Goal: Task Accomplishment & Management: Complete application form

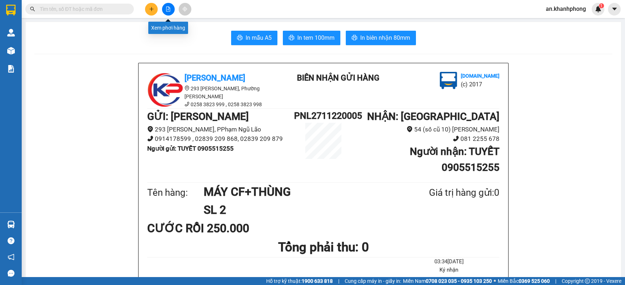
click at [169, 10] on icon "file-add" at bounding box center [168, 9] width 5 height 5
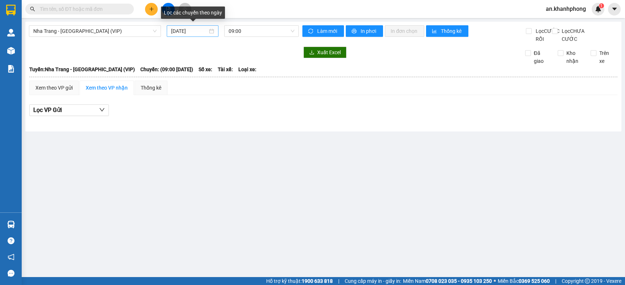
click at [203, 33] on input "[DATE]" at bounding box center [189, 31] width 37 height 8
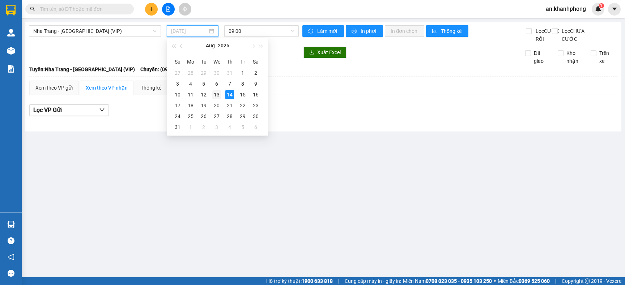
click at [216, 94] on div "13" at bounding box center [216, 94] width 9 height 9
type input "[DATE]"
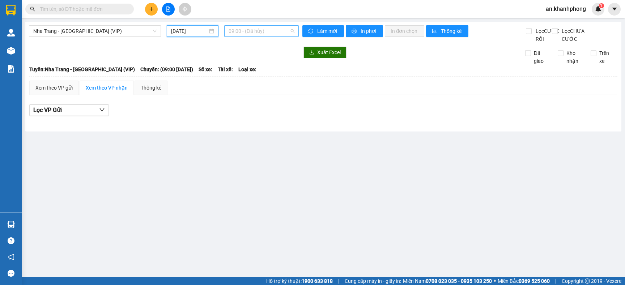
click at [276, 31] on span "09:00 - (Đã hủy)" at bounding box center [262, 31] width 66 height 11
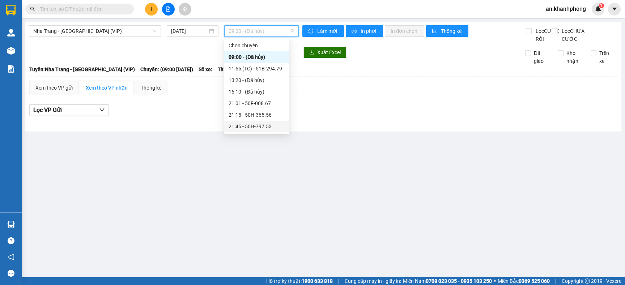
click at [255, 129] on div "21:45 - 50H-797.53" at bounding box center [257, 127] width 56 height 8
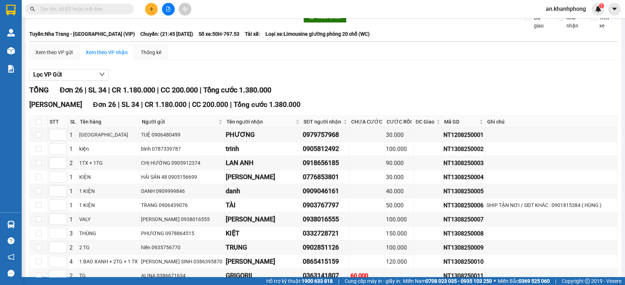
scroll to position [54, 0]
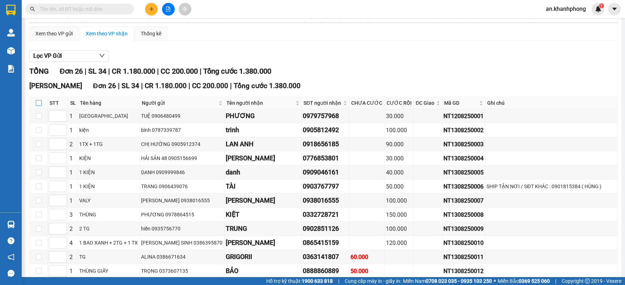
click at [37, 106] on input "checkbox" at bounding box center [39, 103] width 6 height 6
checkbox input "true"
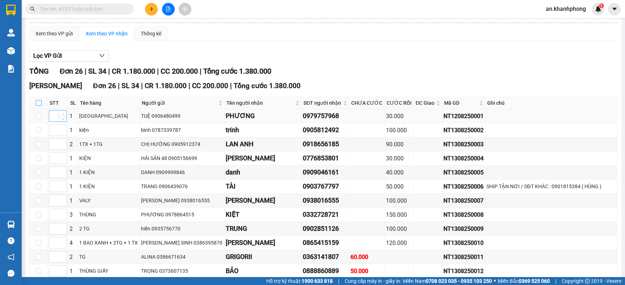
checkbox input "true"
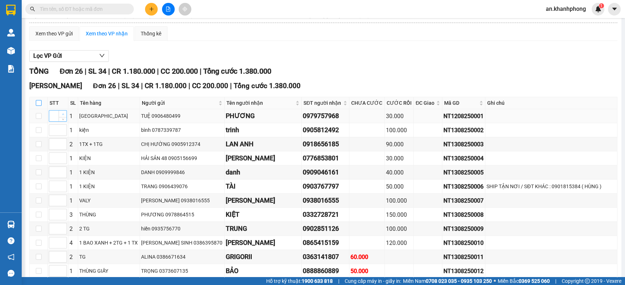
checkbox input "true"
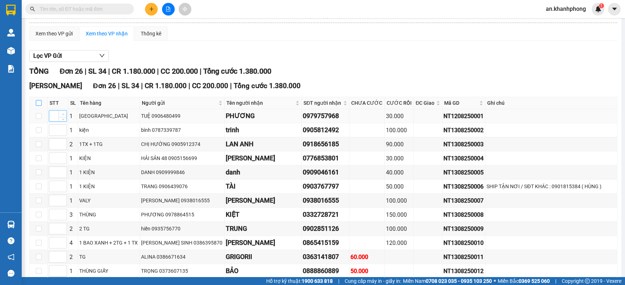
checkbox input "true"
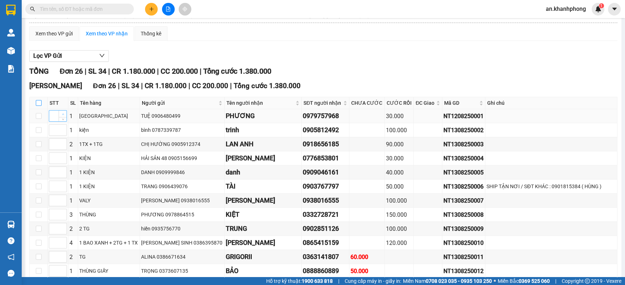
checkbox input "true"
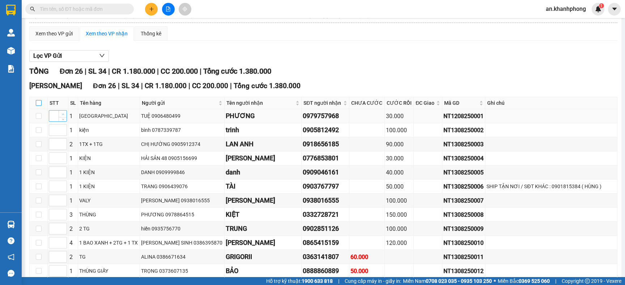
checkbox input "true"
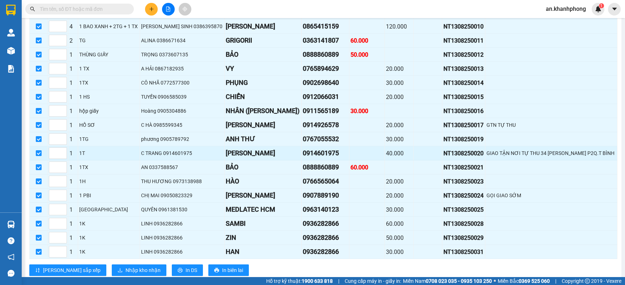
scroll to position [303, 0]
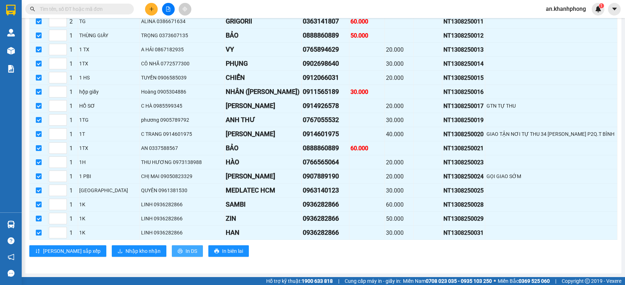
click at [186, 251] on span "In DS" at bounding box center [192, 251] width 12 height 8
click at [112, 256] on button "Nhập kho nhận" at bounding box center [139, 252] width 55 height 12
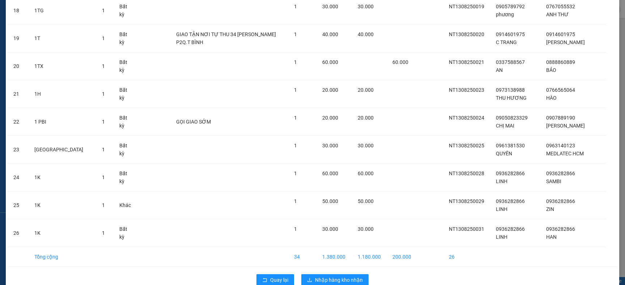
scroll to position [577, 0]
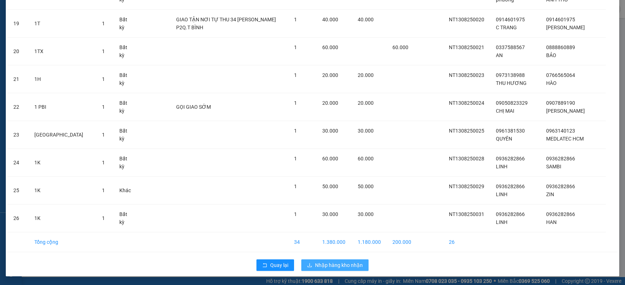
click at [342, 268] on span "Nhập hàng kho nhận" at bounding box center [339, 265] width 48 height 8
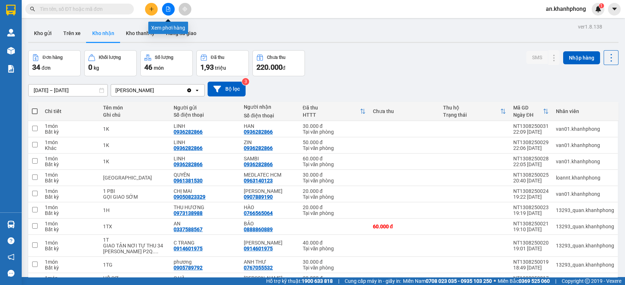
click at [164, 12] on button at bounding box center [168, 9] width 13 height 13
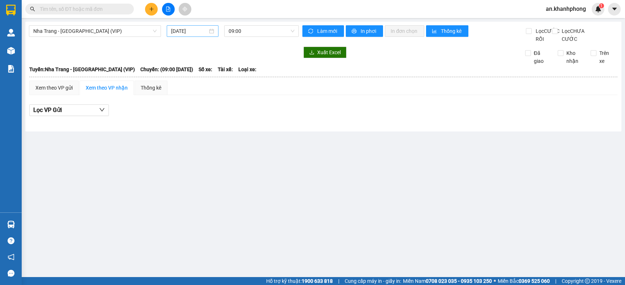
click at [206, 31] on input "[DATE]" at bounding box center [189, 31] width 37 height 8
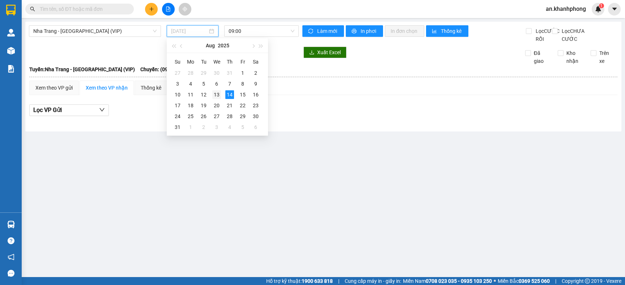
click at [215, 94] on div "13" at bounding box center [216, 94] width 9 height 9
type input "[DATE]"
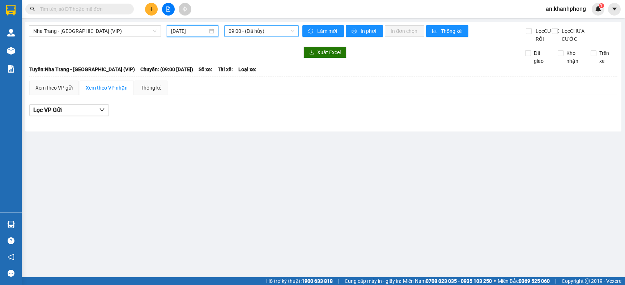
click at [277, 34] on span "09:00 - (Đã hủy)" at bounding box center [262, 31] width 66 height 11
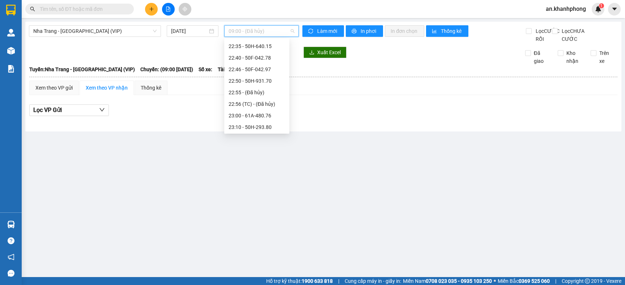
scroll to position [138, 0]
click at [259, 123] on div "23:10 - 50H-293.80" at bounding box center [257, 127] width 56 height 8
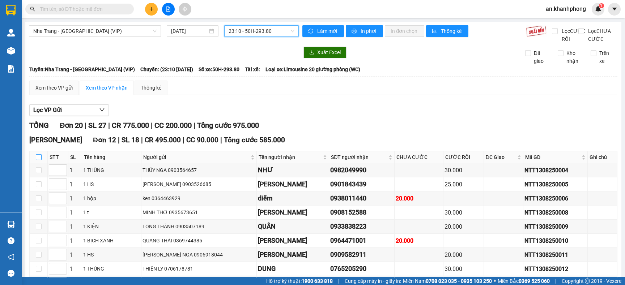
click at [39, 160] on input "checkbox" at bounding box center [39, 157] width 6 height 6
checkbox input "true"
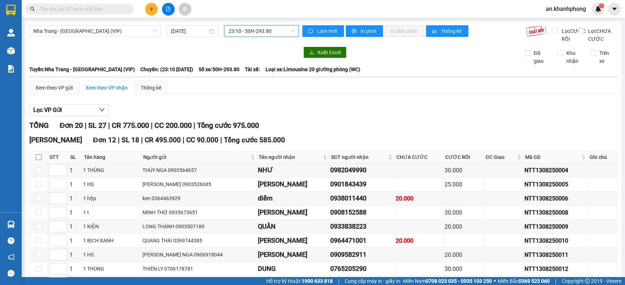
checkbox input "true"
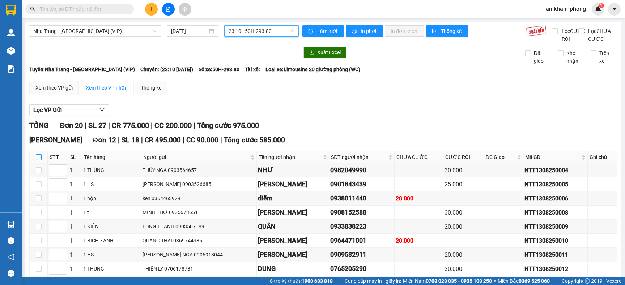
checkbox input "true"
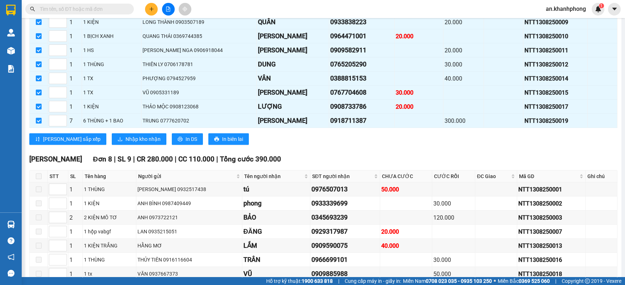
scroll to position [217, 0]
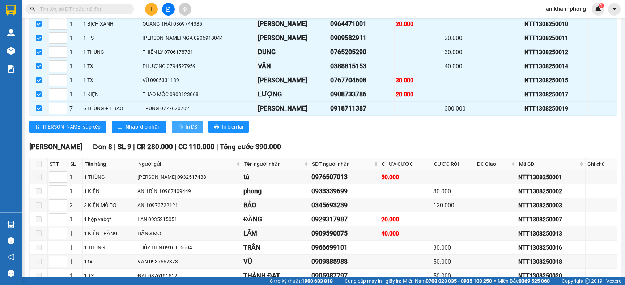
click at [186, 131] on span "In DS" at bounding box center [192, 127] width 12 height 8
click at [112, 133] on button "Nhập kho nhận" at bounding box center [139, 127] width 55 height 12
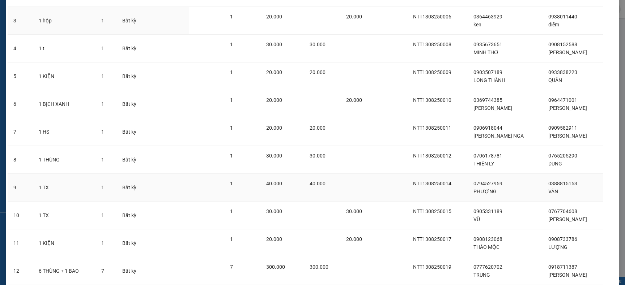
scroll to position [163, 0]
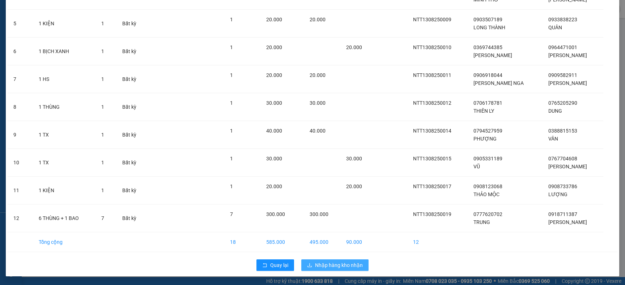
click at [349, 264] on span "Nhập hàng kho nhận" at bounding box center [339, 265] width 48 height 8
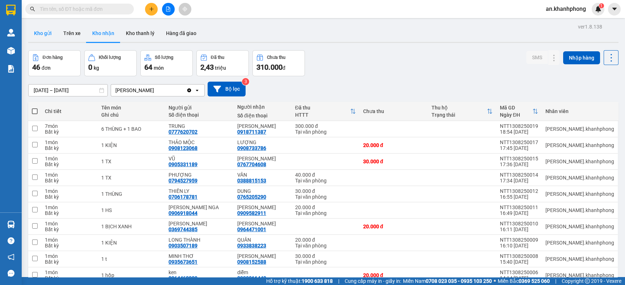
click at [41, 35] on button "Kho gửi" at bounding box center [42, 33] width 29 height 17
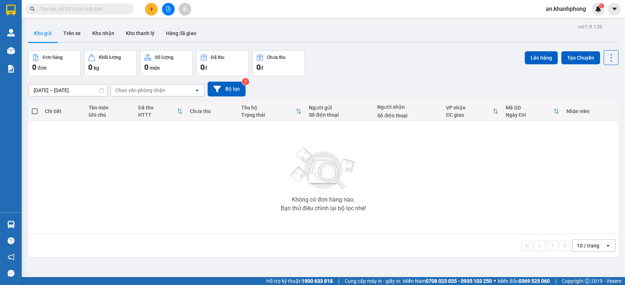
click at [65, 91] on input "[DATE] – [DATE]" at bounding box center [68, 91] width 79 height 12
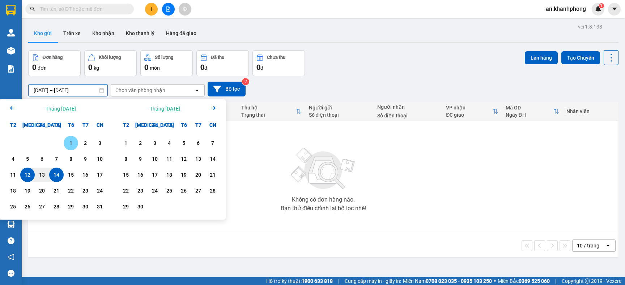
click at [72, 144] on div "1" at bounding box center [71, 143] width 10 height 9
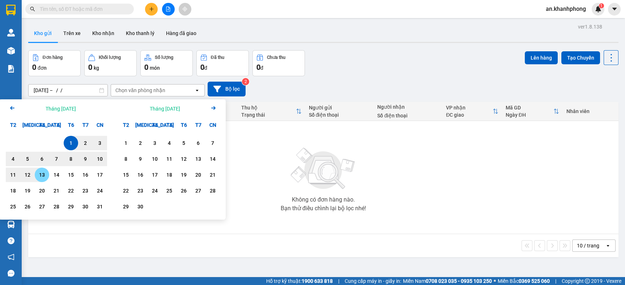
click at [40, 178] on div "13" at bounding box center [42, 175] width 10 height 9
type input "01/08/2025 – 13/08/2025"
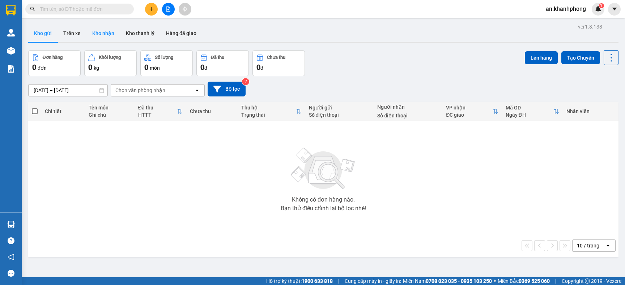
click at [107, 33] on button "Kho nhận" at bounding box center [103, 33] width 34 height 17
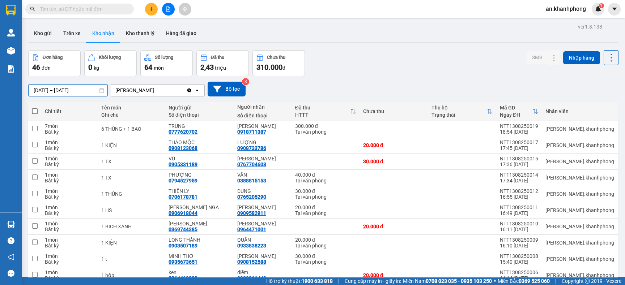
click at [64, 91] on input "[DATE] – [DATE]" at bounding box center [68, 91] width 79 height 12
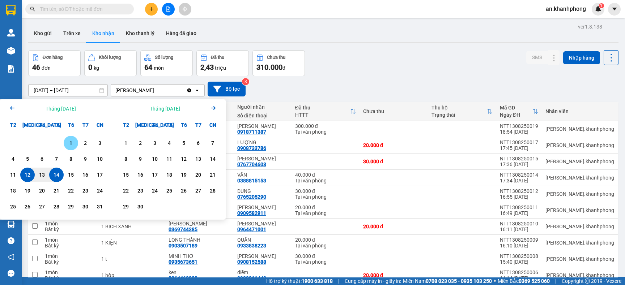
click at [70, 143] on div "1" at bounding box center [71, 143] width 10 height 9
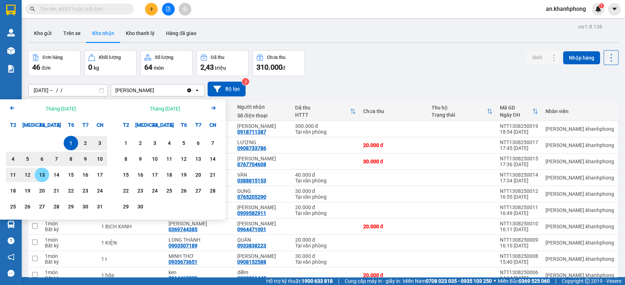
click at [39, 176] on div "13" at bounding box center [42, 175] width 10 height 9
type input "01/08/2025 – 13/08/2025"
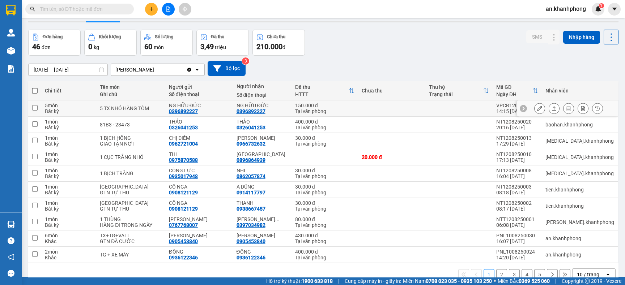
scroll to position [37, 0]
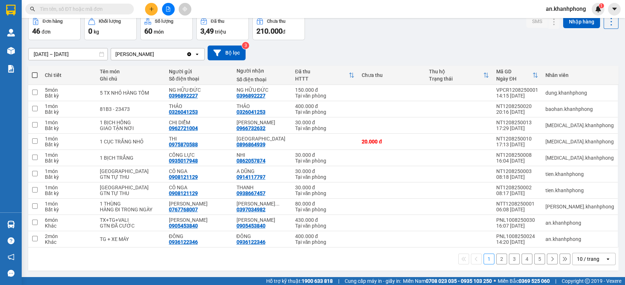
click at [585, 258] on div "10 / trang" at bounding box center [588, 259] width 22 height 7
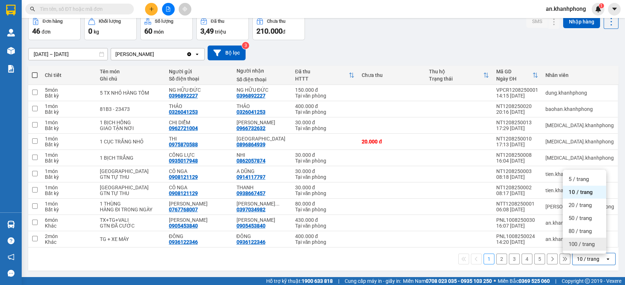
click at [589, 243] on span "100 / trang" at bounding box center [581, 244] width 26 height 7
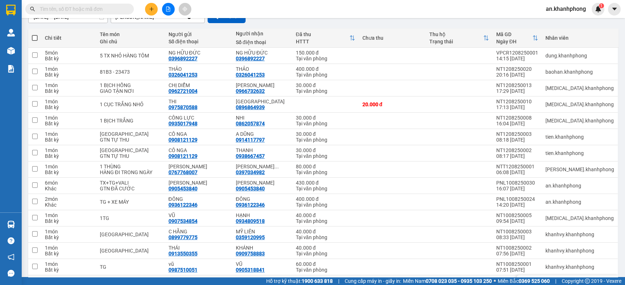
scroll to position [0, 0]
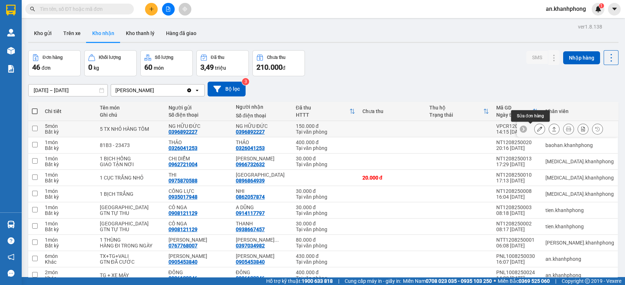
click at [537, 128] on icon at bounding box center [539, 129] width 5 height 5
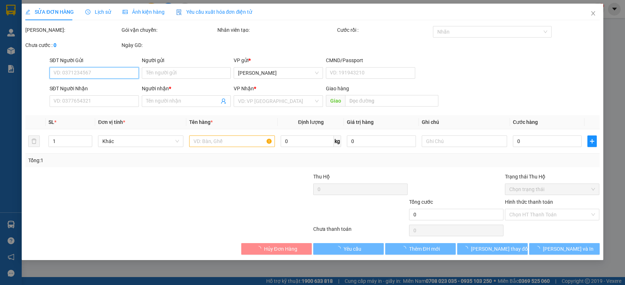
type input "0396892227"
type input "NG HỮU ĐỨC"
type input "0396892227"
type input "NG HỮU ĐỨC"
type input "150.000"
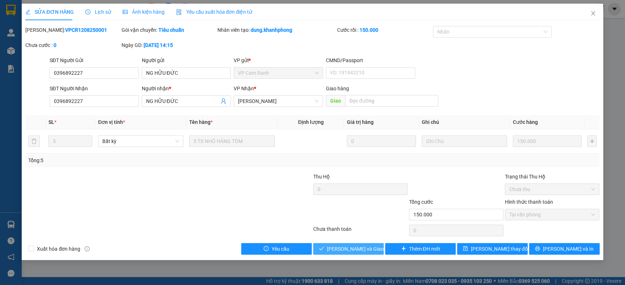
click at [350, 247] on span "Lưu và Giao hàng" at bounding box center [361, 249] width 69 height 8
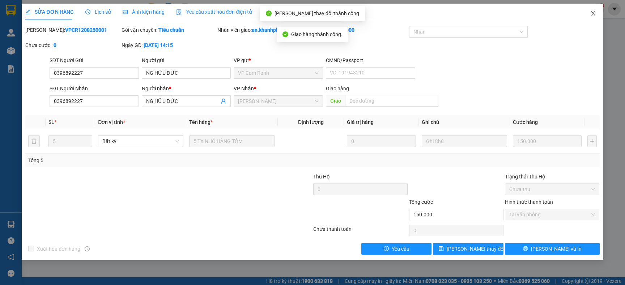
click at [594, 12] on icon "close" at bounding box center [593, 13] width 4 height 4
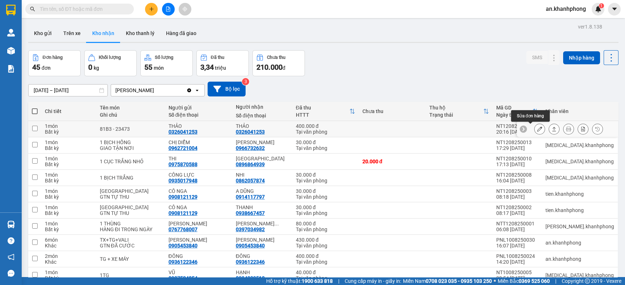
click at [537, 129] on icon at bounding box center [539, 129] width 5 height 5
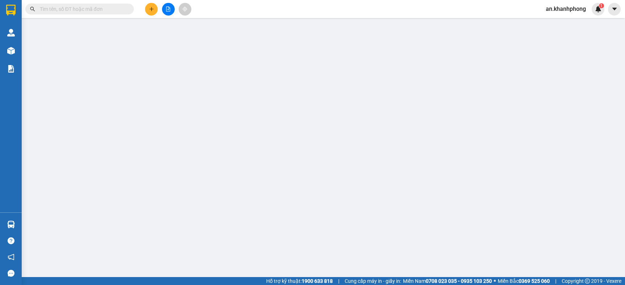
type input "0326041253"
type input "THẢO"
type input "0326041253"
type input "THẢO"
type input "400.000"
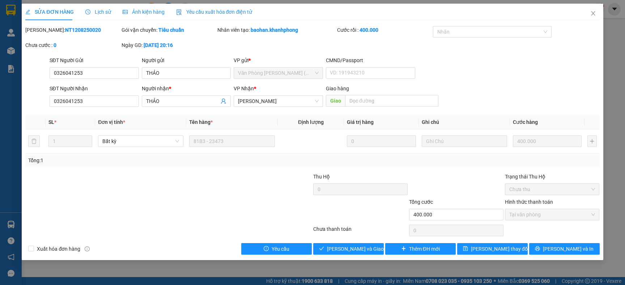
click at [358, 256] on div "SỬA ĐƠN HÀNG Lịch sử Ảnh kiện hàng Yêu cầu xuất hóa đơn điện tử Total Paid Fee …" at bounding box center [312, 132] width 581 height 257
click at [360, 248] on span "Lưu và Giao hàng" at bounding box center [361, 249] width 69 height 8
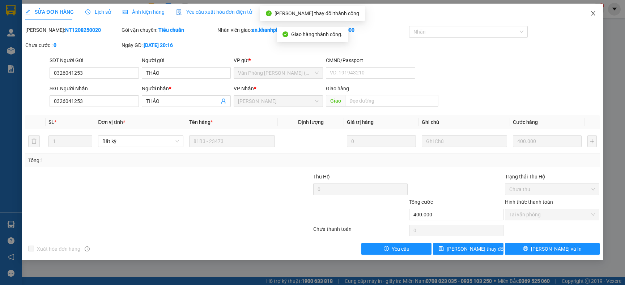
click at [592, 16] on icon "close" at bounding box center [593, 13] width 6 height 6
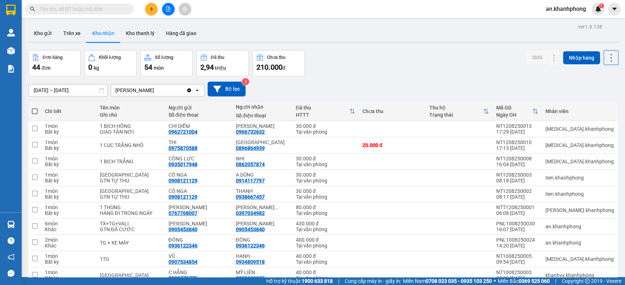
click at [80, 88] on input "01/08/2025 – 13/08/2025" at bounding box center [68, 91] width 79 height 12
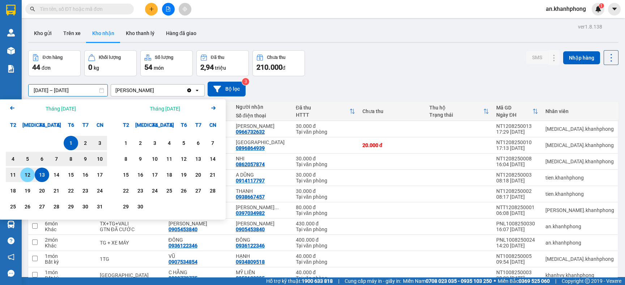
click at [25, 175] on div "12" at bounding box center [27, 175] width 10 height 9
click at [67, 145] on div "1" at bounding box center [71, 143] width 10 height 9
type input "01/08/2025 – 12/08/2025"
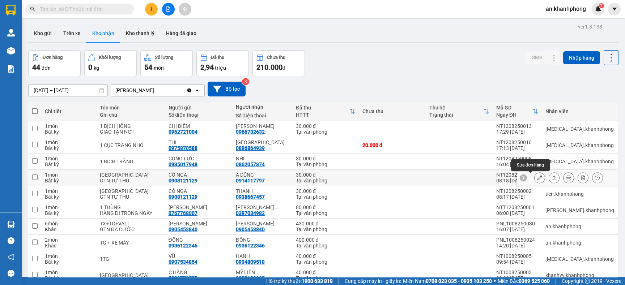
click at [537, 178] on icon at bounding box center [539, 177] width 5 height 5
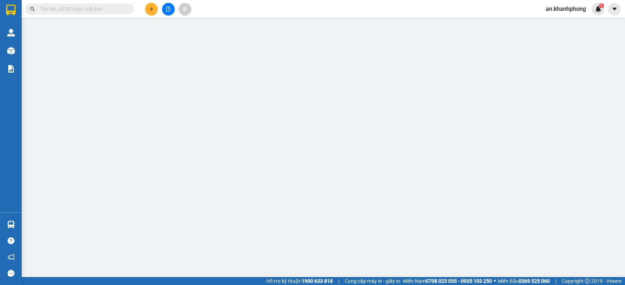
type input "0908121129"
type input "CÔ NGA"
type input "0914117797"
type input "A DŨNG"
type input "30.000"
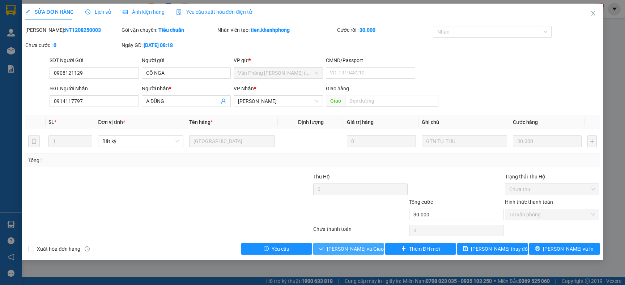
click at [357, 250] on span "Lưu và Giao hàng" at bounding box center [361, 249] width 69 height 8
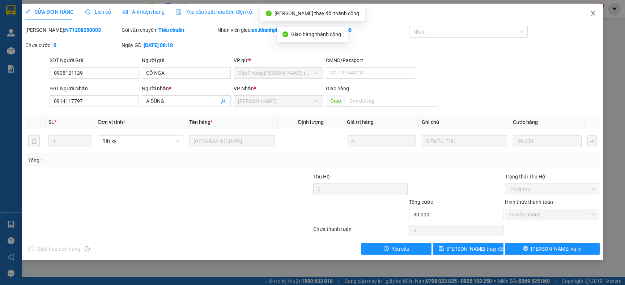
click at [589, 12] on span "Close" at bounding box center [593, 14] width 20 height 20
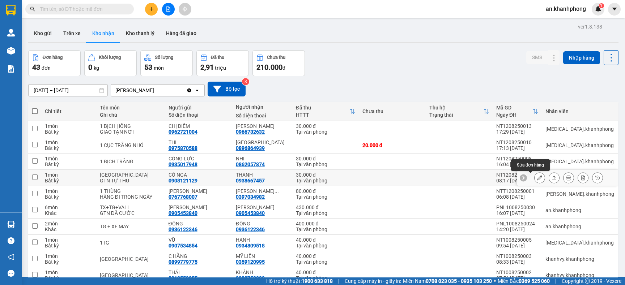
click at [537, 180] on icon at bounding box center [539, 177] width 5 height 5
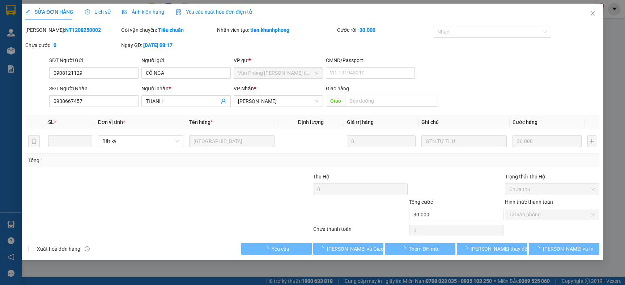
type input "0908121129"
type input "CÔ NGA"
type input "0938667457"
type input "THANH"
type input "30.000"
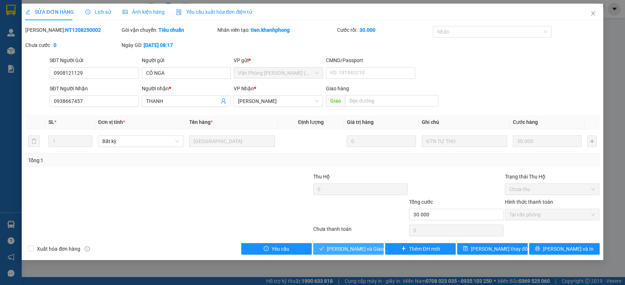
click at [359, 246] on span "Lưu và Giao hàng" at bounding box center [361, 249] width 69 height 8
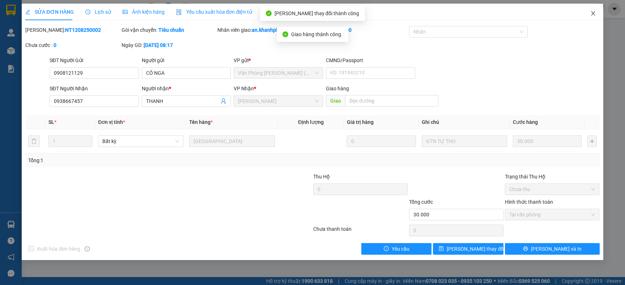
click at [591, 13] on icon "close" at bounding box center [593, 13] width 6 height 6
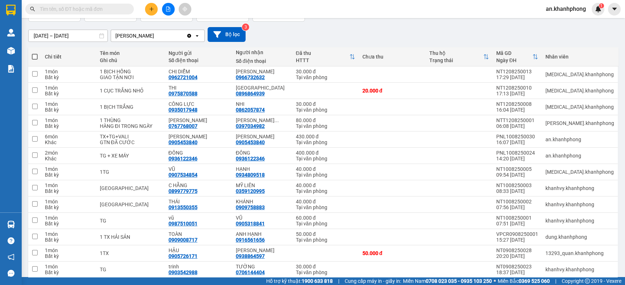
scroll to position [54, 0]
click at [537, 124] on icon at bounding box center [539, 123] width 5 height 5
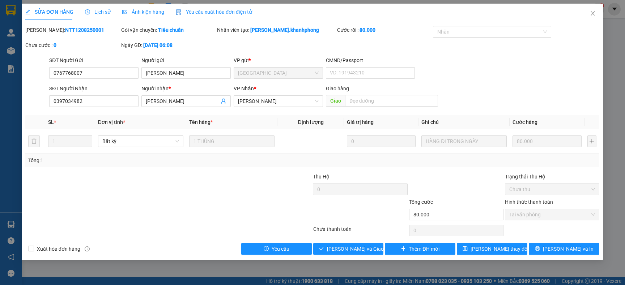
type input "0767768007"
type input "BÙI HỒNG PHÚC"
type input "0397034982"
type input "ĐẶNG LÊ HOÀNG CHƯƠNG"
type input "80.000"
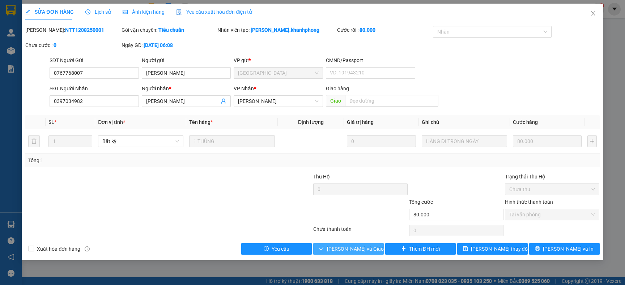
click at [355, 248] on span "Lưu và Giao hàng" at bounding box center [361, 249] width 69 height 8
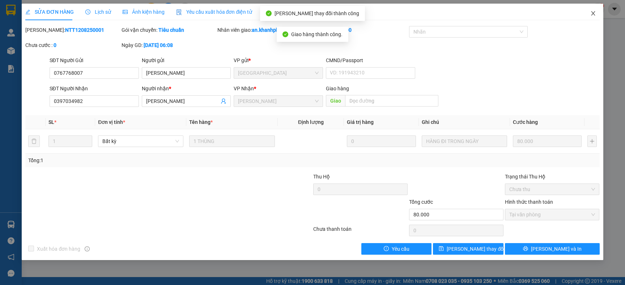
click at [592, 15] on icon "close" at bounding box center [593, 13] width 6 height 6
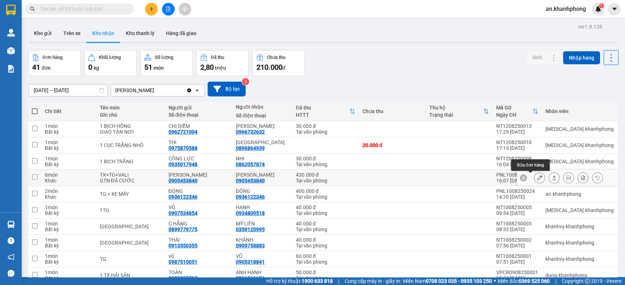
click at [537, 176] on icon at bounding box center [539, 177] width 5 height 5
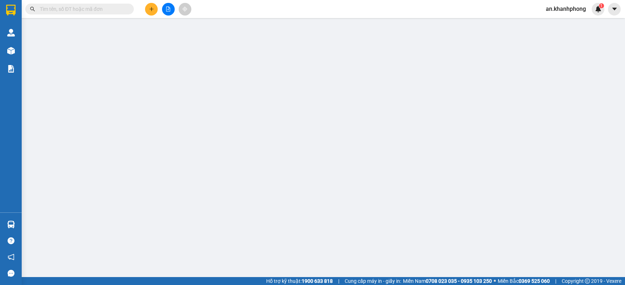
type input "0905453840"
type input "NGỌC CẨM"
type input "0905453840"
type input "NGỌC CẨM"
type input "430.000"
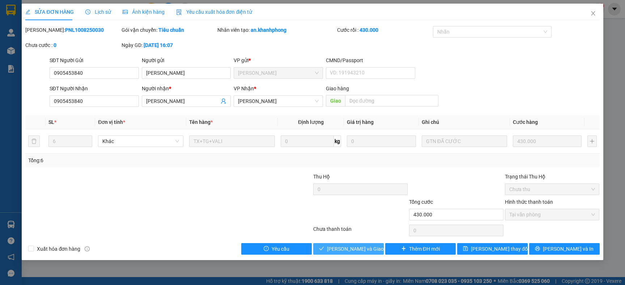
click at [348, 250] on span "Lưu và Giao hàng" at bounding box center [361, 249] width 69 height 8
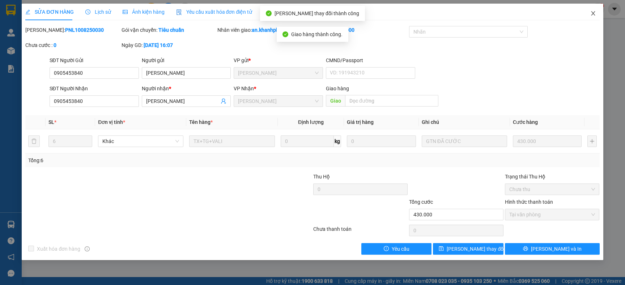
click at [594, 14] on icon "close" at bounding box center [593, 13] width 6 height 6
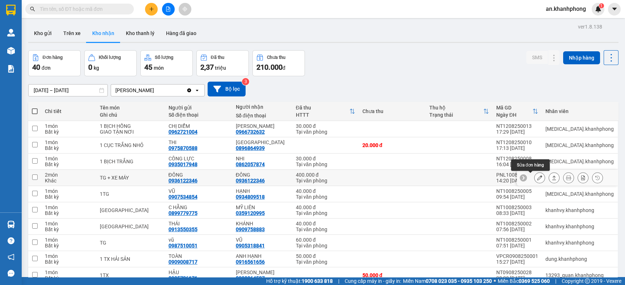
click at [537, 178] on icon at bounding box center [539, 177] width 5 height 5
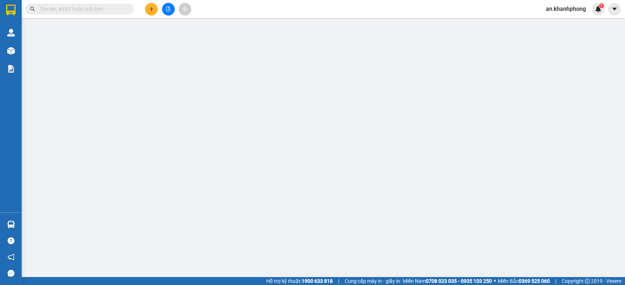
type input "0936122346"
type input "ĐÔNG"
type input "0936122346"
type input "ĐÔNG"
type input "400.000"
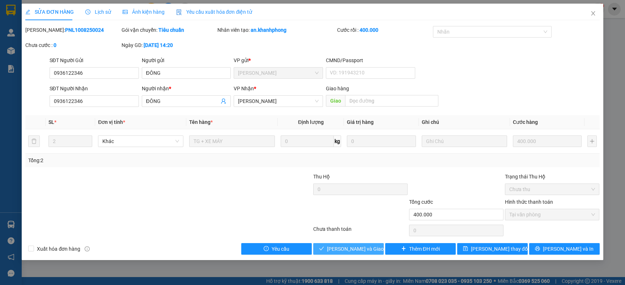
click at [359, 248] on span "Lưu và Giao hàng" at bounding box center [361, 249] width 69 height 8
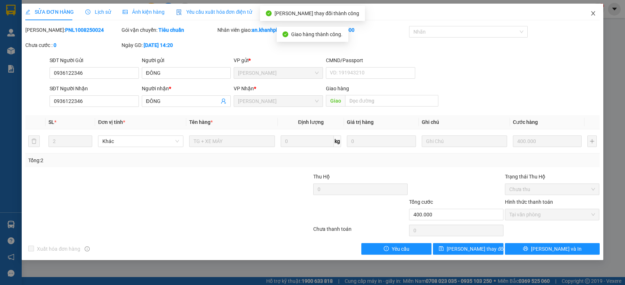
click at [593, 10] on icon "close" at bounding box center [593, 13] width 6 height 6
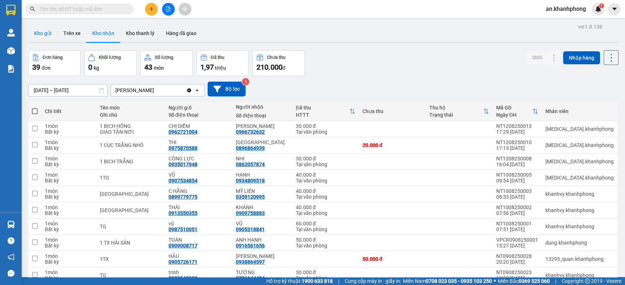
click at [44, 34] on button "Kho gửi" at bounding box center [42, 33] width 29 height 17
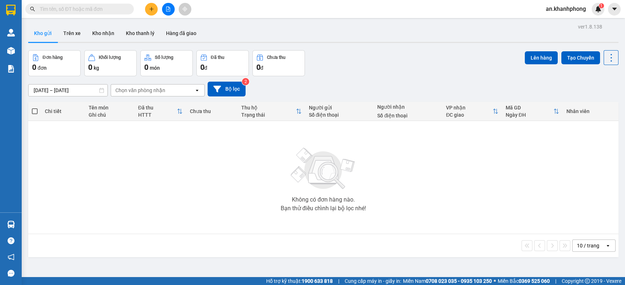
click at [62, 91] on input "01/08/2025 – 13/08/2025" at bounding box center [68, 91] width 79 height 12
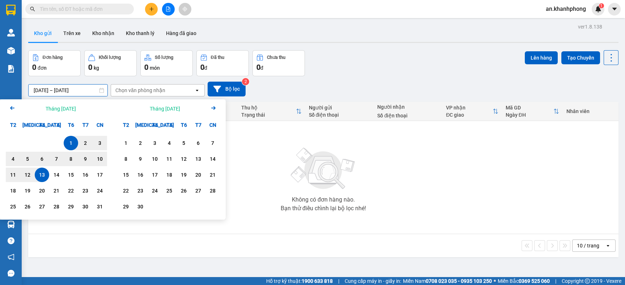
click at [373, 55] on div "Đơn hàng 0 đơn Khối lượng 0 kg Số lượng 0 món Đã thu 0 đ Chưa thu 0 đ Lên hàng …" at bounding box center [323, 63] width 590 height 26
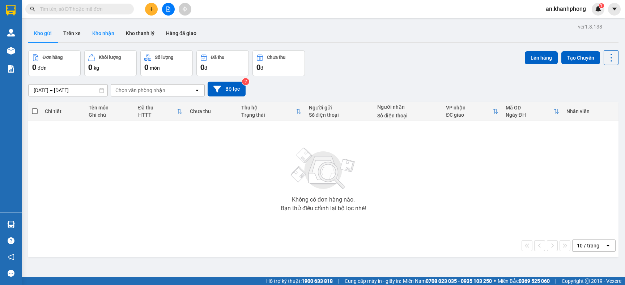
click at [106, 31] on button "Kho nhận" at bounding box center [103, 33] width 34 height 17
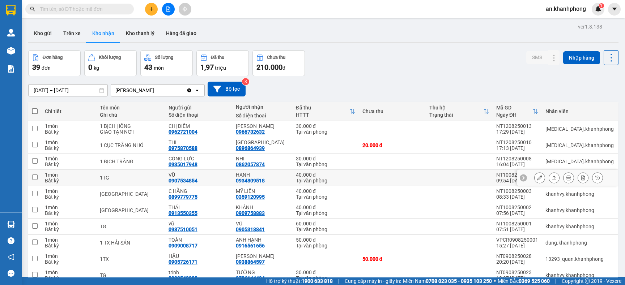
click at [537, 176] on icon at bounding box center [539, 177] width 5 height 5
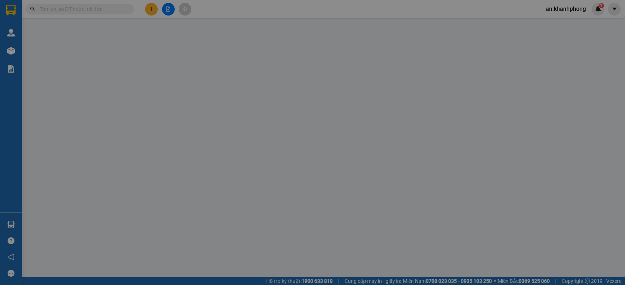
type input "0907534854"
type input "VŨ"
type input "0934809518"
type input "HẠNH"
type input "40.000"
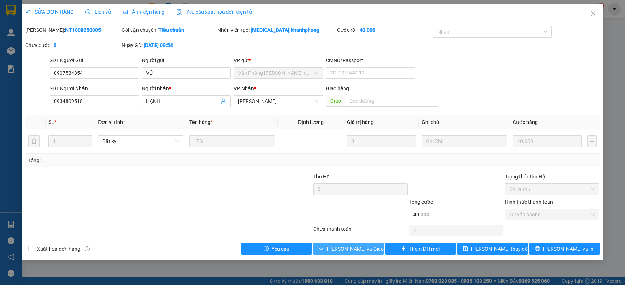
click at [376, 253] on button "Lưu và Giao hàng" at bounding box center [348, 249] width 71 height 12
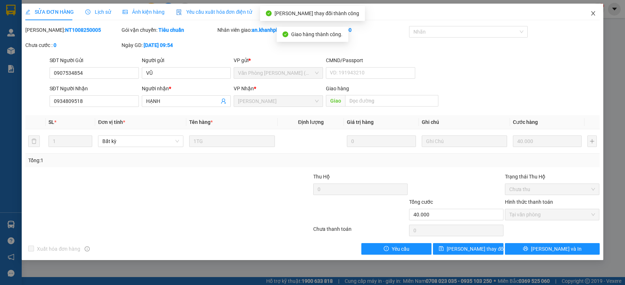
click at [591, 18] on span "Close" at bounding box center [593, 14] width 20 height 20
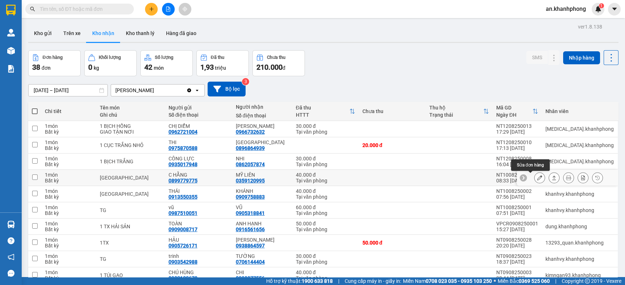
click at [537, 180] on icon at bounding box center [539, 177] width 5 height 5
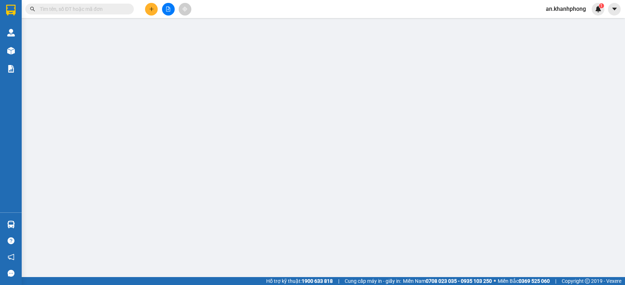
type input "0899779775"
type input "C HẰNG"
type input "0359120995"
type input "MỸ LIÊN"
type input "40.000"
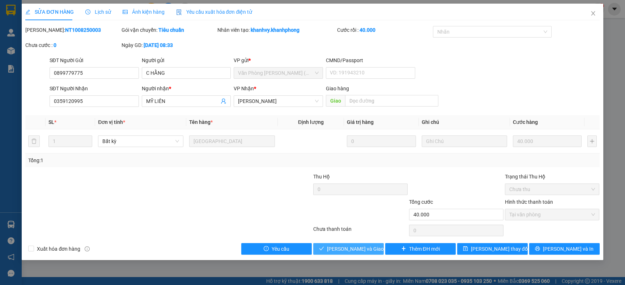
click at [350, 248] on span "Lưu và Giao hàng" at bounding box center [361, 249] width 69 height 8
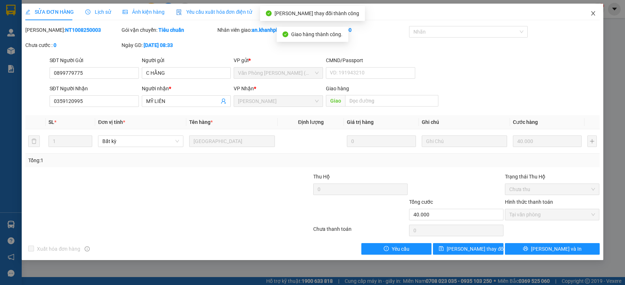
click at [594, 16] on span "Close" at bounding box center [593, 14] width 20 height 20
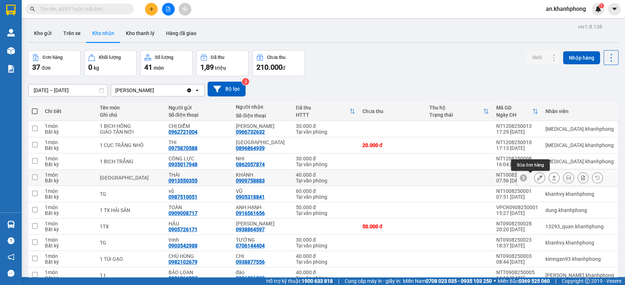
click at [537, 177] on icon at bounding box center [539, 177] width 5 height 5
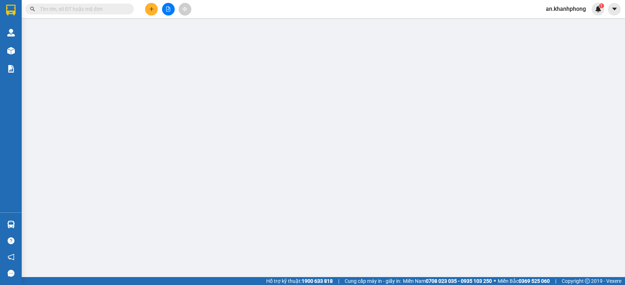
type input "0913550355"
type input "THÁI"
type input "0909758883"
type input "KHÁNH"
type input "40.000"
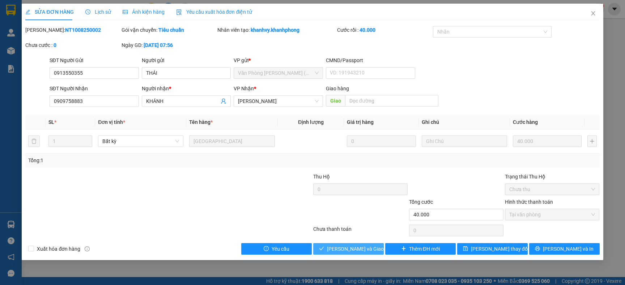
click at [348, 250] on span "Lưu và Giao hàng" at bounding box center [361, 249] width 69 height 8
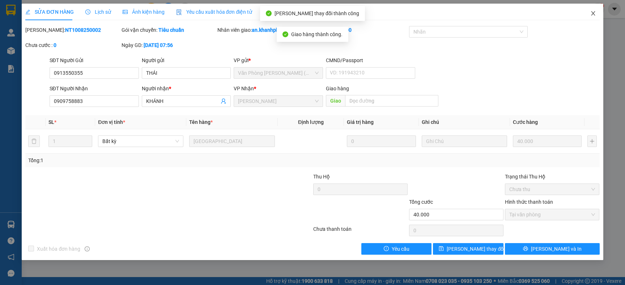
click at [594, 12] on icon "close" at bounding box center [593, 13] width 6 height 6
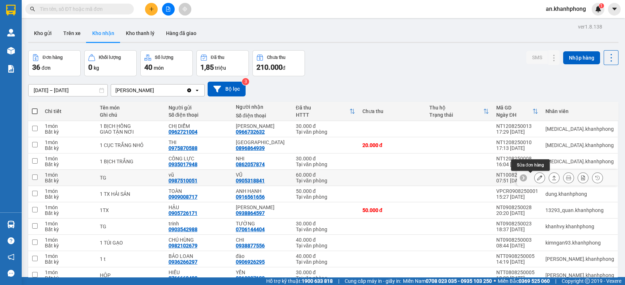
click at [537, 179] on icon at bounding box center [539, 177] width 5 height 5
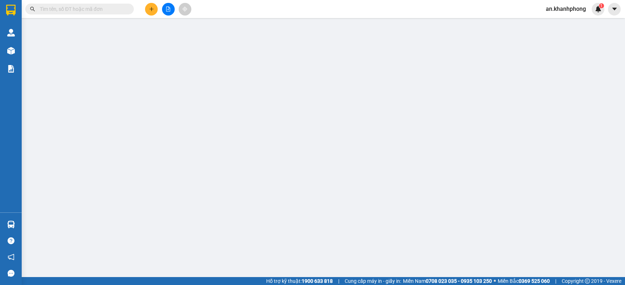
type input "0987510051"
type input "vũ"
type input "0905318841"
type input "VŨ"
type input "60.000"
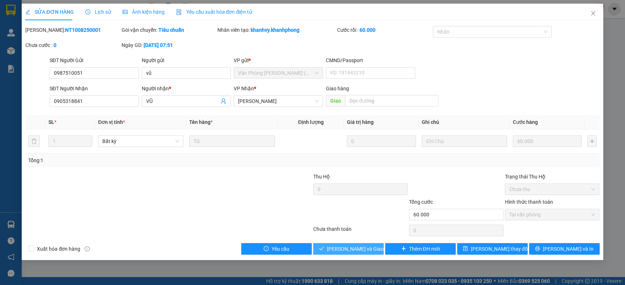
click at [368, 248] on span "Lưu và Giao hàng" at bounding box center [361, 249] width 69 height 8
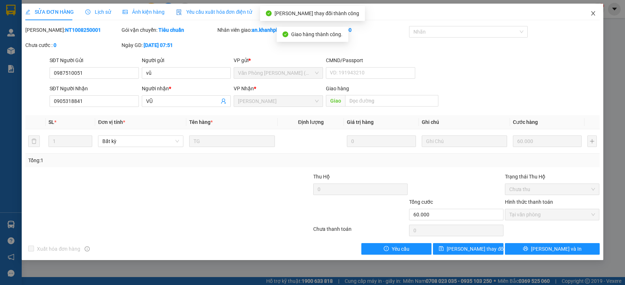
click at [593, 13] on icon "close" at bounding box center [593, 13] width 6 height 6
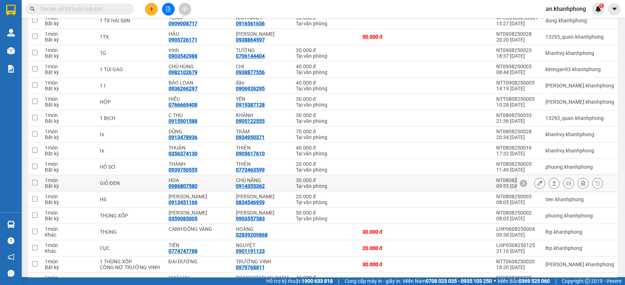
scroll to position [162, 0]
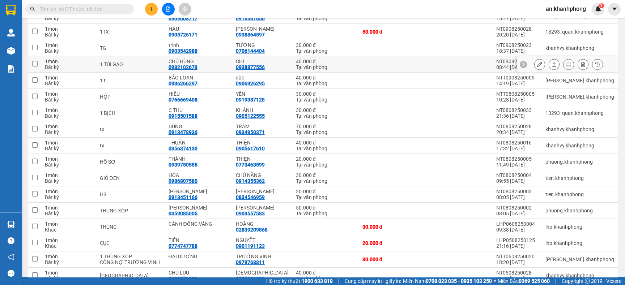
click at [537, 65] on icon at bounding box center [539, 64] width 5 height 5
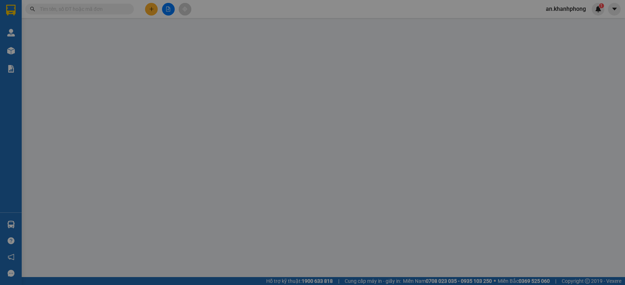
type input "0982102679"
type input "CHÚ HÙNG"
type input "0938877556"
type input "CHI"
type input "40.000"
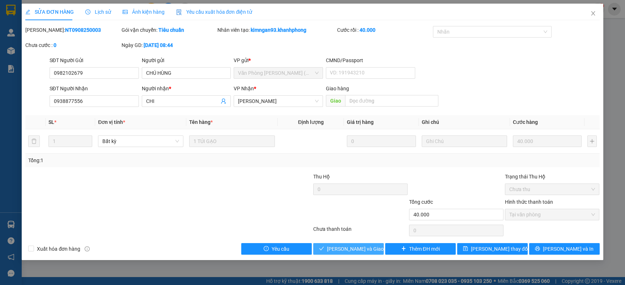
click at [354, 248] on span "Lưu và Giao hàng" at bounding box center [361, 249] width 69 height 8
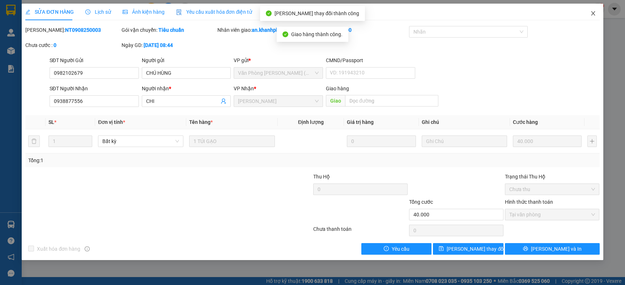
click at [593, 14] on icon "close" at bounding box center [593, 13] width 4 height 4
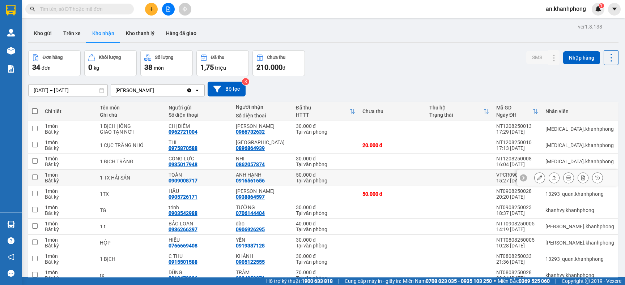
click at [537, 176] on icon at bounding box center [539, 177] width 5 height 5
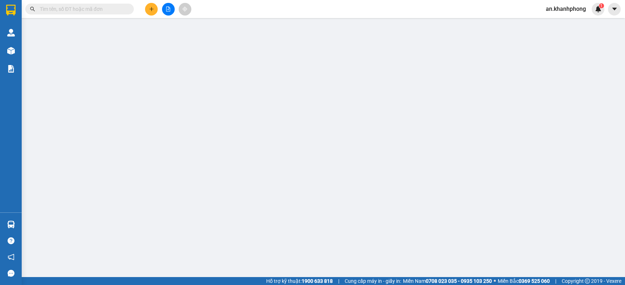
type input "0909008717"
type input "TOÀN"
type input "0916561656"
type input "ANH HẠNH"
type input "50.000"
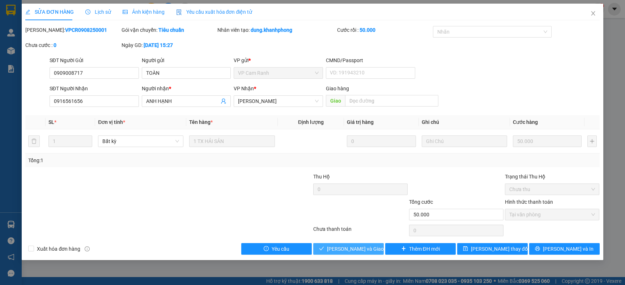
click at [350, 246] on span "Lưu và Giao hàng" at bounding box center [361, 249] width 69 height 8
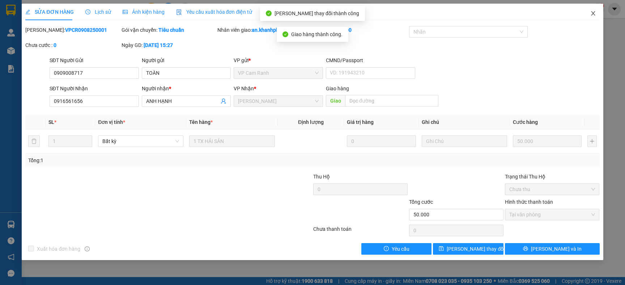
click at [590, 16] on icon "close" at bounding box center [593, 13] width 6 height 6
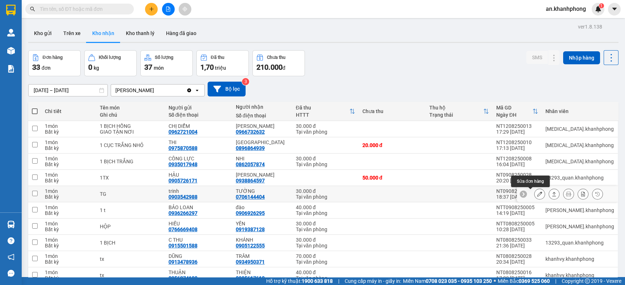
click at [534, 198] on button at bounding box center [539, 194] width 10 height 13
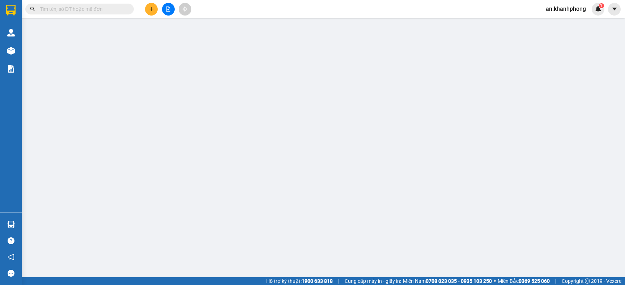
type input "0903542988"
type input "trinh"
type input "0706144404"
type input "TƯỜNG"
type input "30.000"
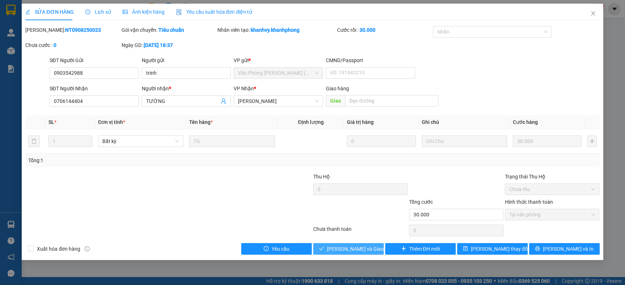
click at [342, 253] on span "Lưu và Giao hàng" at bounding box center [361, 249] width 69 height 8
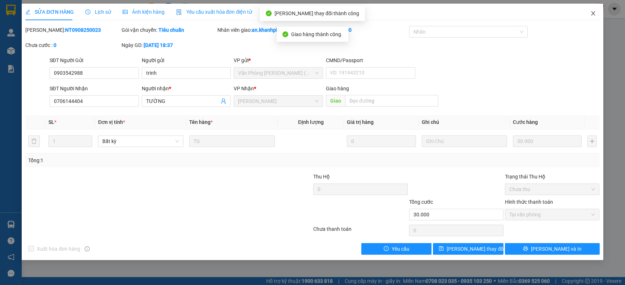
click at [593, 16] on span "Close" at bounding box center [593, 14] width 20 height 20
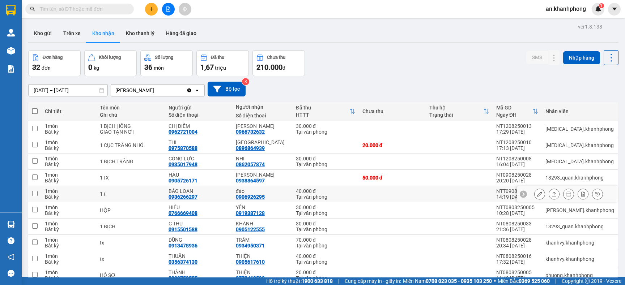
click at [535, 193] on button at bounding box center [539, 194] width 10 height 13
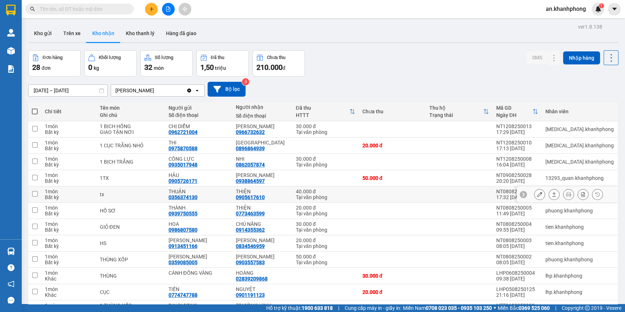
click at [537, 195] on icon at bounding box center [539, 194] width 5 height 5
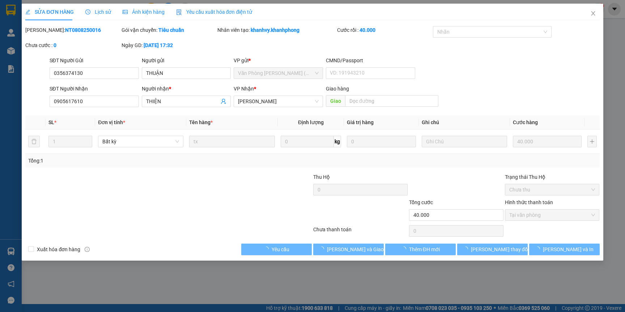
type input "0356374130"
type input "THUẬN"
type input "0905617610"
type input "THIỆN"
type input "40.000"
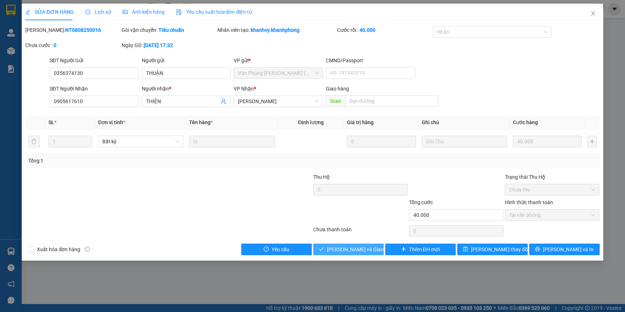
click at [348, 254] on button "Lưu và Giao hàng" at bounding box center [348, 249] width 71 height 12
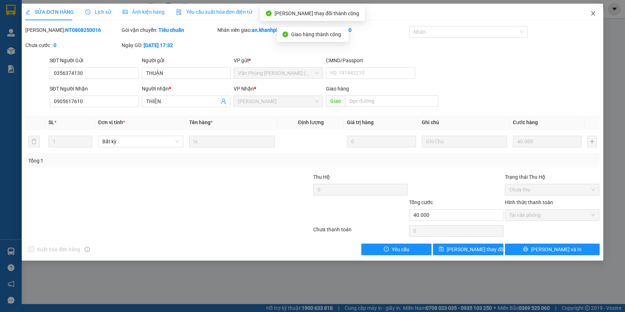
click at [592, 15] on icon "close" at bounding box center [593, 13] width 6 height 6
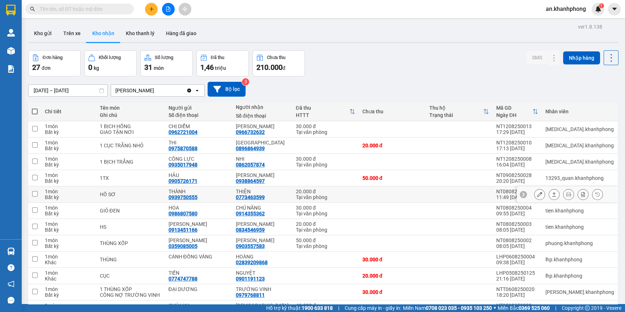
click at [534, 191] on button at bounding box center [539, 194] width 10 height 13
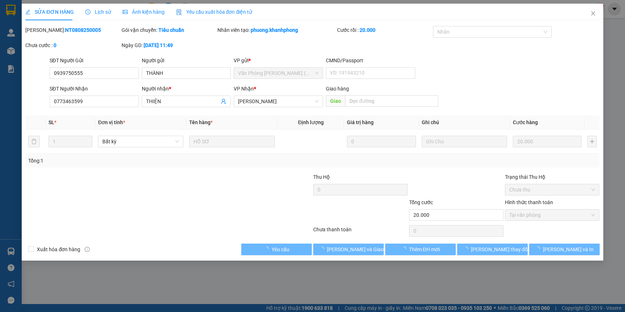
type input "0939750555"
type input "THÀNH"
type input "0773463599"
type input "THIỆN"
type input "20.000"
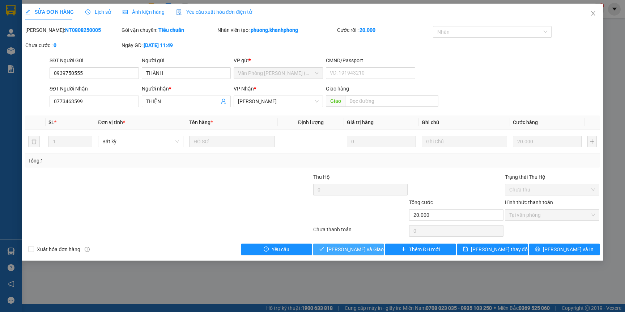
click at [341, 250] on span "Lưu và Giao hàng" at bounding box center [361, 249] width 69 height 8
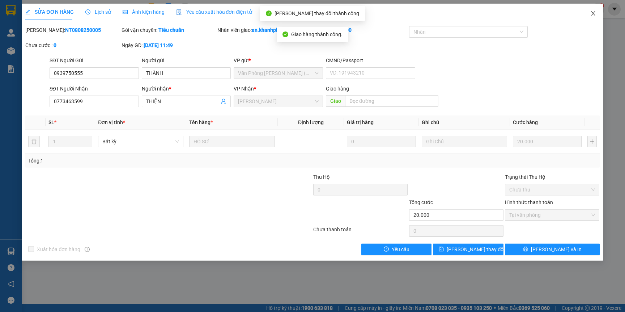
click at [592, 14] on icon "close" at bounding box center [593, 13] width 4 height 4
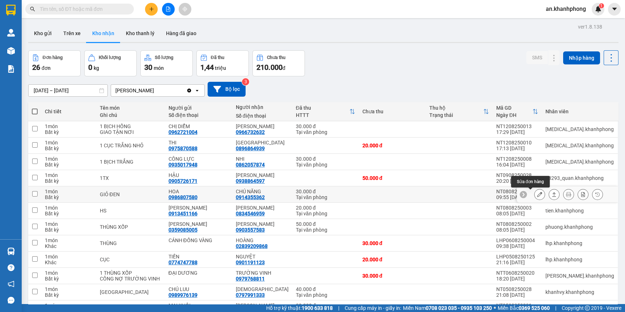
click at [537, 194] on icon at bounding box center [539, 194] width 5 height 5
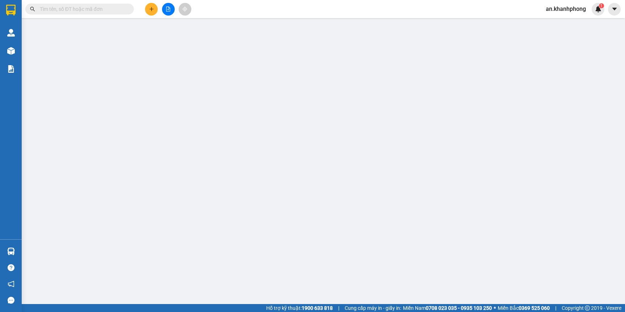
type input "0986807580"
type input "HOA"
type input "0914355362"
type input "CHÚ NĂNG"
type input "30.000"
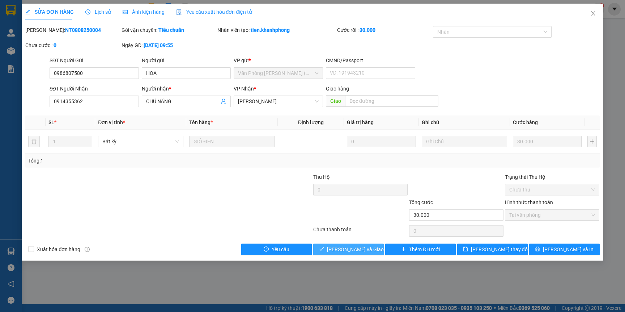
click at [357, 251] on span "Lưu và Giao hàng" at bounding box center [361, 249] width 69 height 8
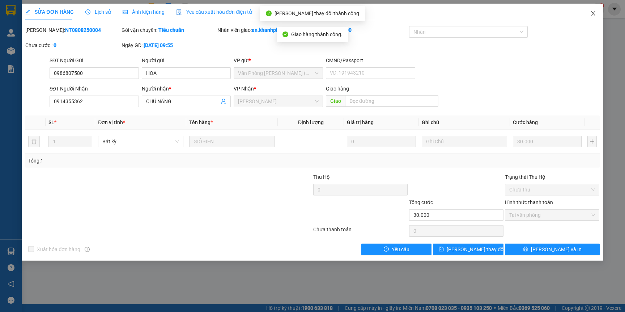
click at [589, 15] on span "Close" at bounding box center [593, 14] width 20 height 20
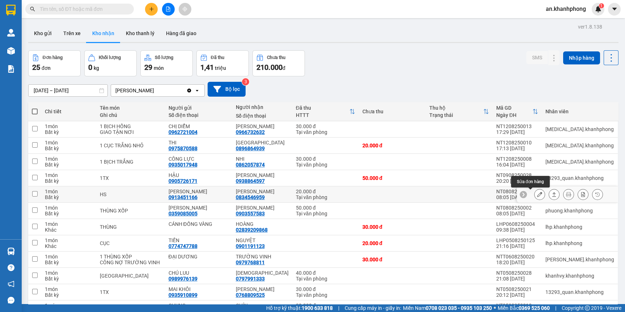
click at [537, 196] on icon at bounding box center [539, 194] width 5 height 5
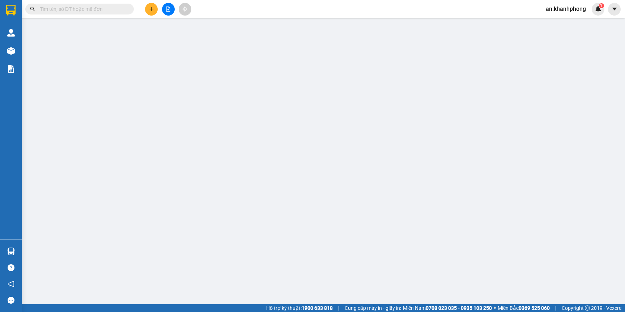
type input "0913451166"
type input "HƯƠNG GIANG"
type input "0834546959"
type input "HOÀNG GIA PHÚC"
type input "20.000"
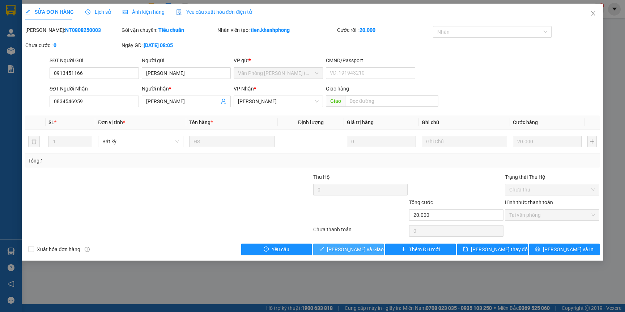
click at [364, 251] on span "Lưu và Giao hàng" at bounding box center [361, 249] width 69 height 8
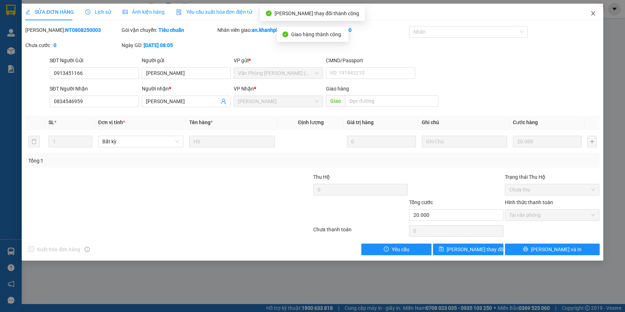
click at [591, 15] on icon "close" at bounding box center [593, 13] width 4 height 4
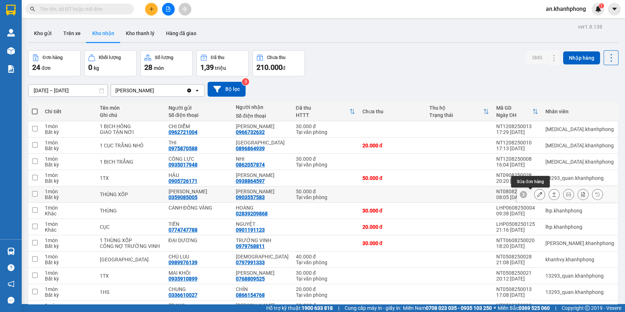
click at [537, 196] on icon at bounding box center [539, 194] width 5 height 5
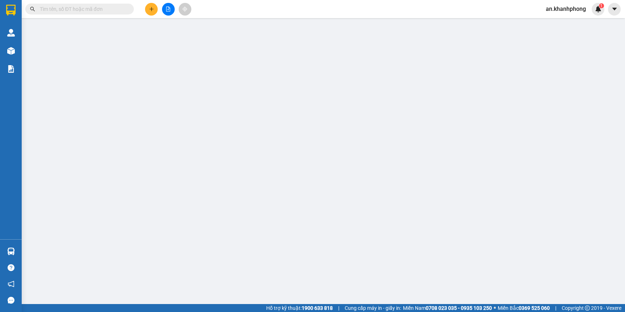
type input "0359085005"
type input "THANH QUY"
type input "0903557583"
type input "CÁT DUY"
type input "50.000"
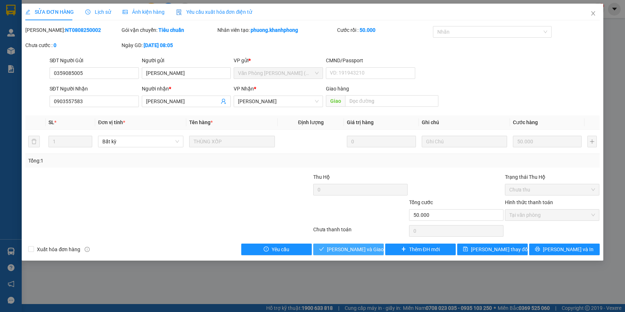
click at [370, 245] on button "Lưu và Giao hàng" at bounding box center [348, 249] width 71 height 12
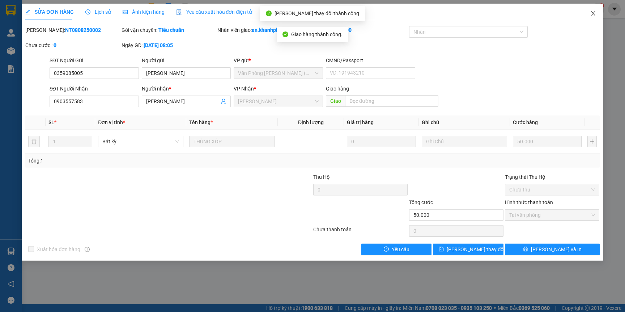
click at [590, 14] on icon "close" at bounding box center [593, 13] width 6 height 6
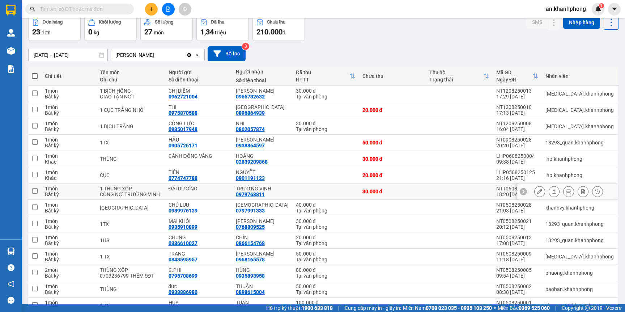
scroll to position [54, 0]
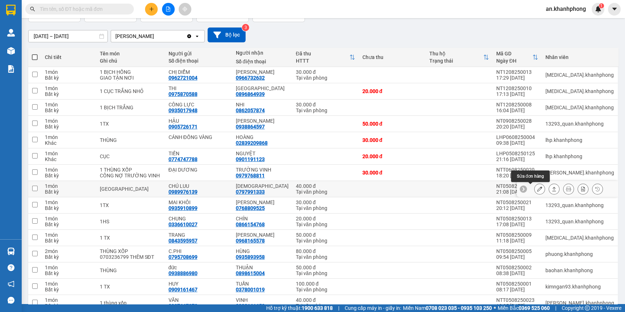
click at [537, 191] on icon at bounding box center [539, 188] width 5 height 5
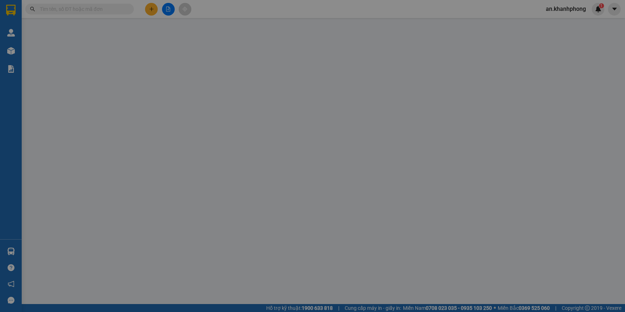
type input "0989976139"
type input "CHÚ LUU"
type input "0797991333"
type input "HỒNG THÁI"
type input "40.000"
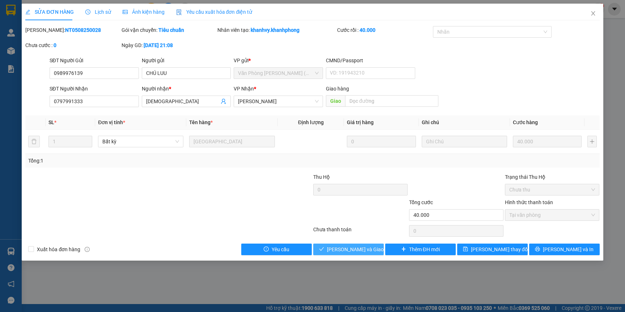
click at [333, 253] on button "Lưu và Giao hàng" at bounding box center [348, 249] width 71 height 12
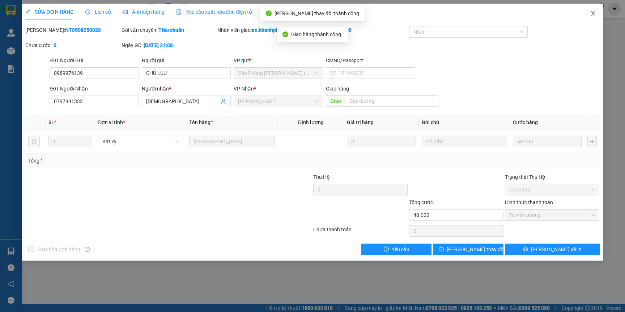
click at [594, 13] on icon "close" at bounding box center [593, 13] width 6 height 6
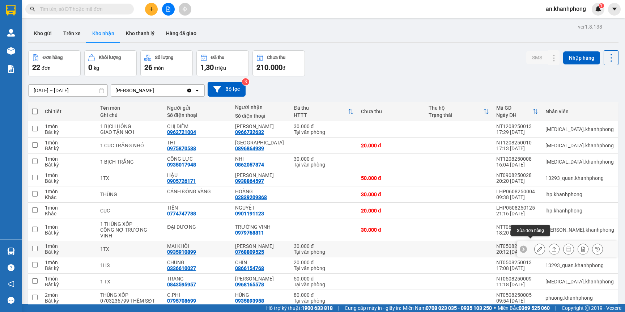
click at [537, 246] on icon at bounding box center [539, 248] width 5 height 5
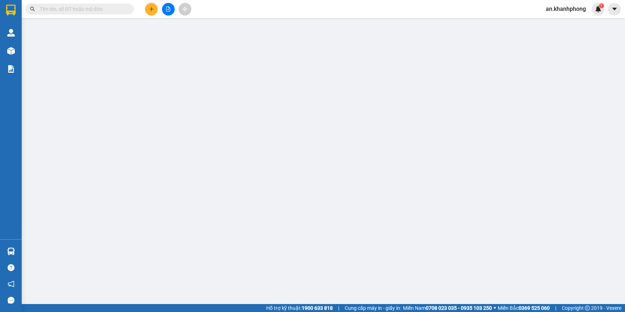
type input "0935910899"
type input "MAI KHÔI"
type input "0768809525"
type input "CÁT TƯỜNG"
type input "30.000"
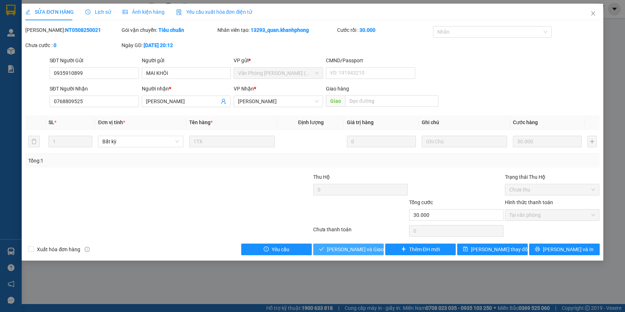
click at [362, 253] on span "Lưu và Giao hàng" at bounding box center [361, 249] width 69 height 8
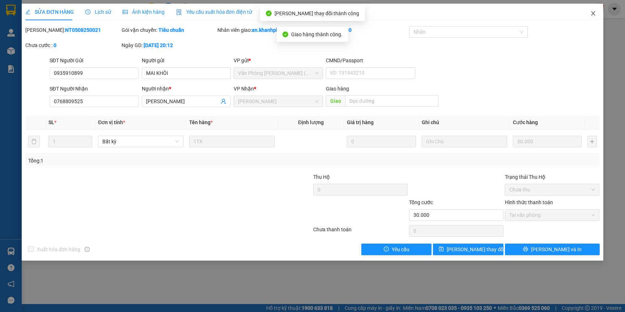
click at [591, 14] on icon "close" at bounding box center [593, 13] width 6 height 6
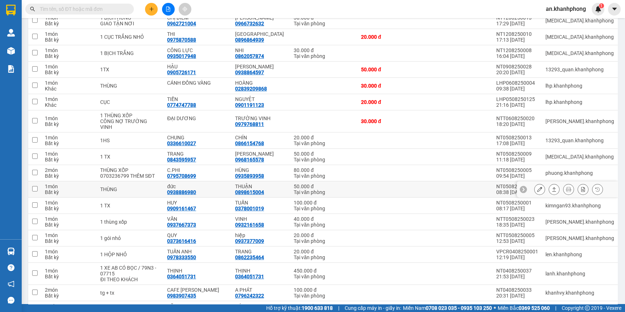
scroll to position [196, 0]
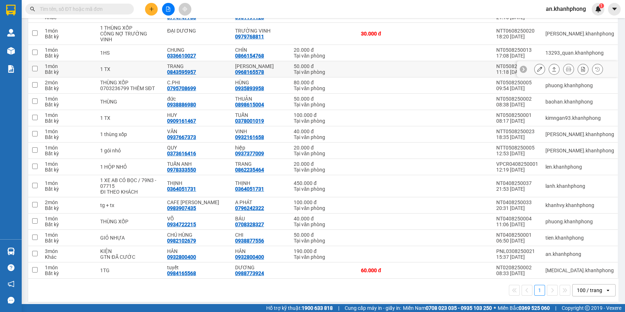
click at [537, 67] on icon at bounding box center [539, 69] width 5 height 5
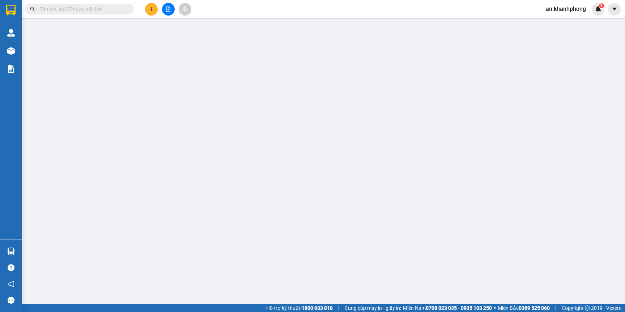
type input "0843595957"
type input "TRANG"
type input "0968165578"
type input "SONIA TRẦN"
type input "50.000"
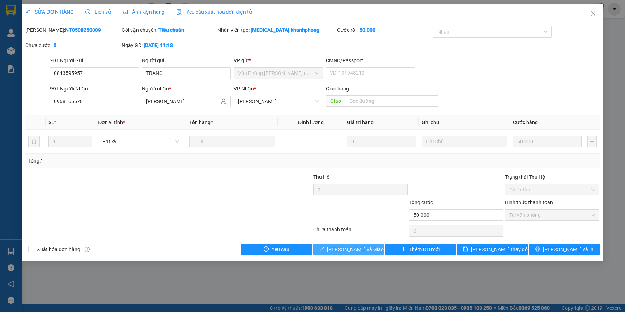
click at [356, 255] on button "Lưu và Giao hàng" at bounding box center [348, 249] width 71 height 12
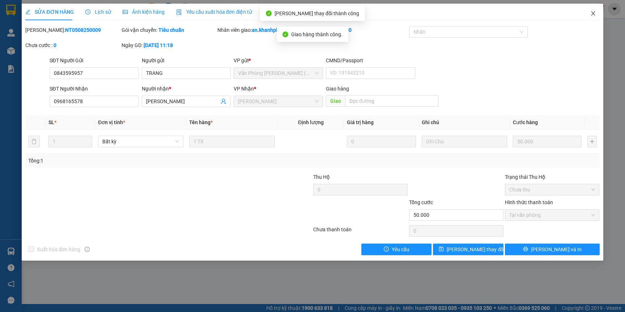
click at [595, 14] on icon "close" at bounding box center [593, 13] width 6 height 6
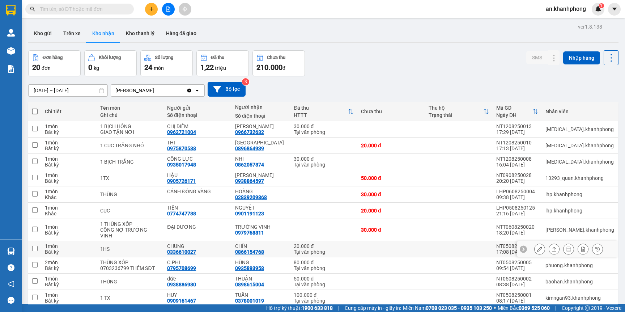
click at [537, 246] on icon at bounding box center [539, 248] width 5 height 5
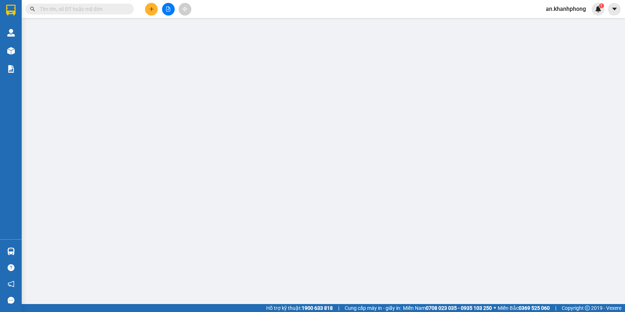
type input "0336610027"
type input "CHUNG"
type input "0866154768"
type input "CHÍN"
type input "20.000"
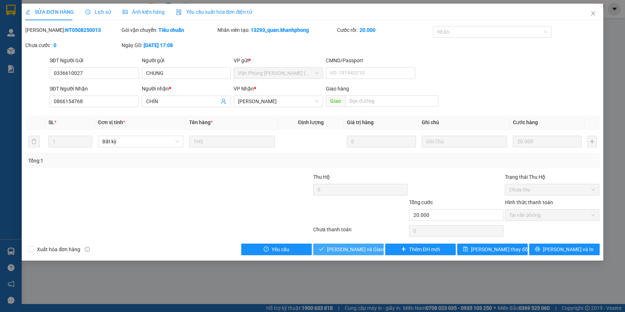
click at [355, 247] on span "Lưu và Giao hàng" at bounding box center [361, 249] width 69 height 8
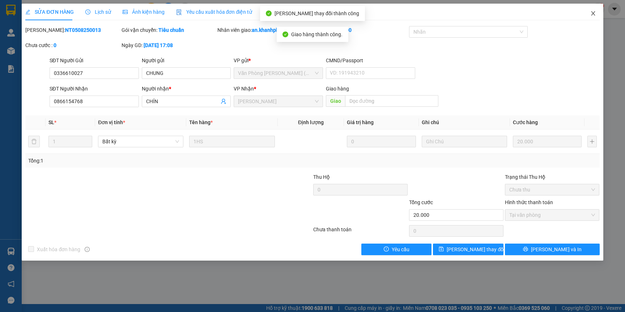
click at [593, 13] on icon "close" at bounding box center [593, 13] width 4 height 4
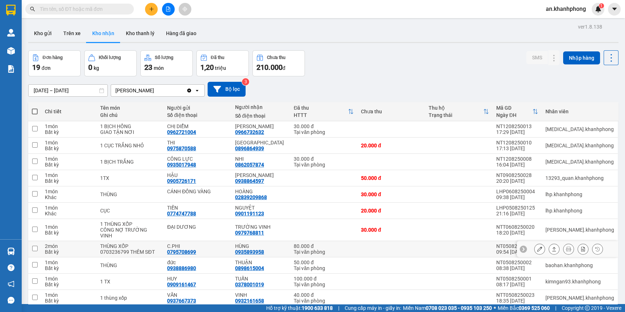
click at [537, 246] on icon at bounding box center [539, 248] width 5 height 5
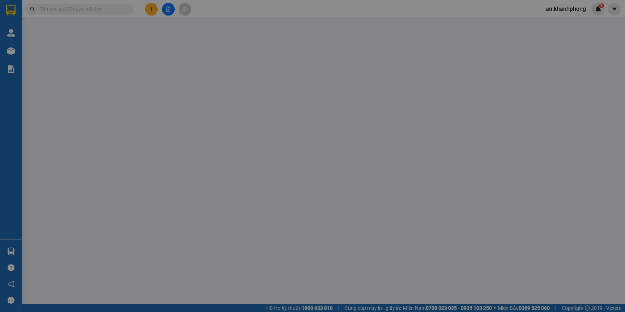
type input "0795708699"
type input "C.PHI"
type input "0935893958"
type input "HÙNG"
type input "80.000"
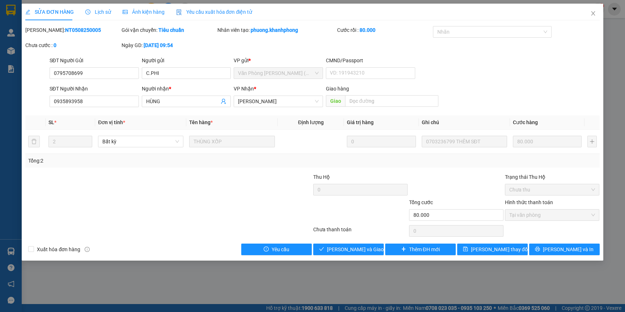
click at [349, 256] on div "SỬA ĐƠN HÀNG Lịch sử Ảnh kiện hàng Yêu cầu xuất hóa đơn điện tử Total Paid Fee …" at bounding box center [312, 132] width 581 height 257
click at [349, 251] on span "Lưu và Giao hàng" at bounding box center [361, 249] width 69 height 8
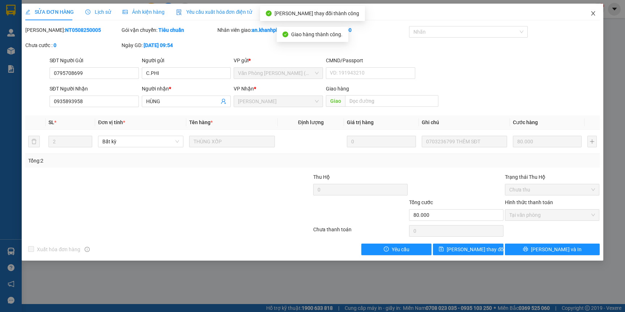
click at [592, 13] on icon "close" at bounding box center [593, 13] width 4 height 4
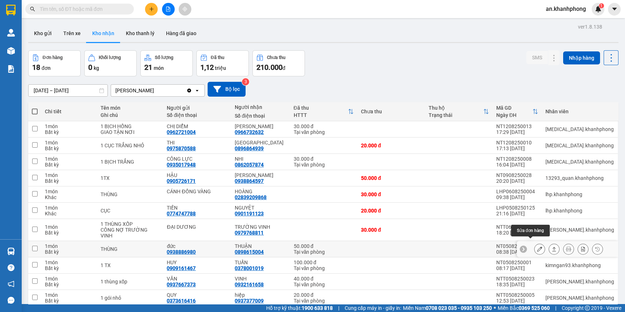
click at [537, 246] on icon at bounding box center [539, 248] width 5 height 5
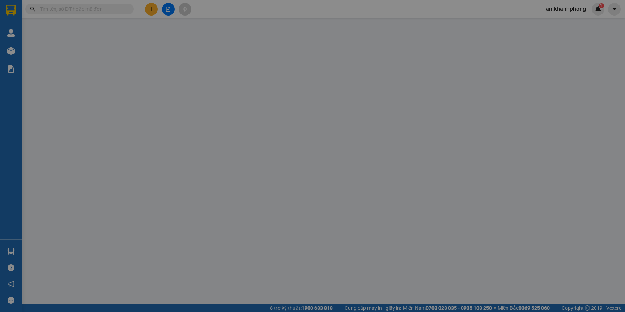
type input "0938886980"
type input "đức"
type input "0898615004"
type input "THUẬN"
type input "50.000"
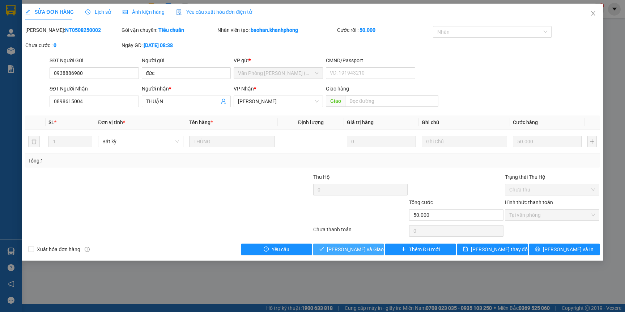
click at [344, 247] on span "Lưu và Giao hàng" at bounding box center [361, 249] width 69 height 8
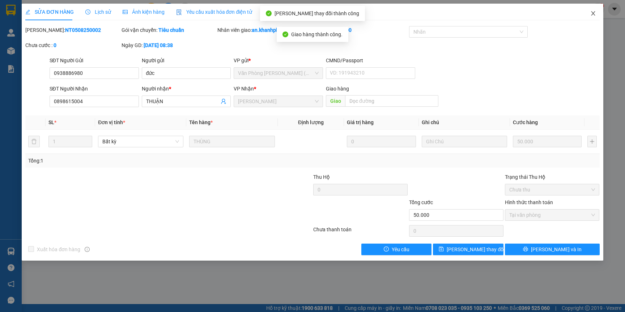
click at [592, 12] on icon "close" at bounding box center [593, 13] width 6 height 6
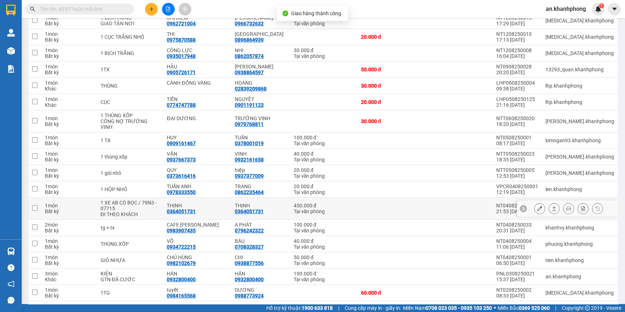
scroll to position [131, 0]
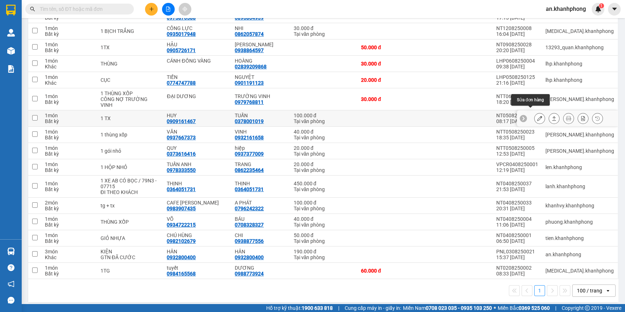
click at [534, 113] on button at bounding box center [539, 118] width 10 height 13
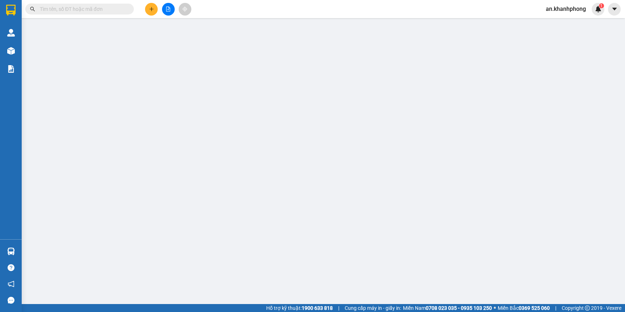
type input "0909161467"
type input "HUY"
type input "0378001019"
type input "TUẤN"
type input "100.000"
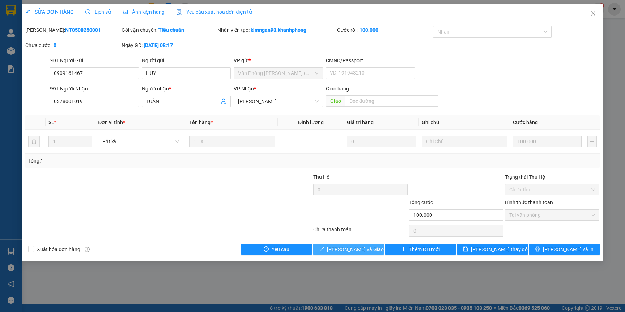
click at [344, 245] on button "Lưu và Giao hàng" at bounding box center [348, 249] width 71 height 12
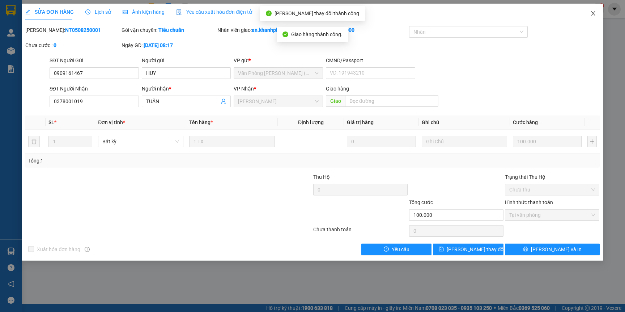
click at [591, 12] on icon "close" at bounding box center [593, 13] width 6 height 6
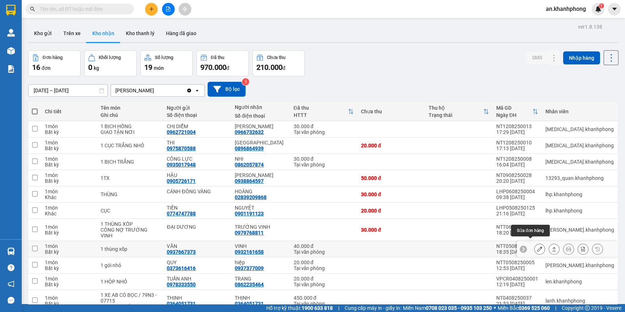
click at [537, 246] on icon at bounding box center [539, 248] width 5 height 5
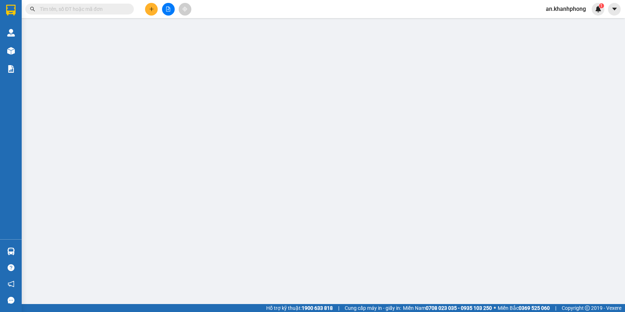
type input "0937667373"
type input "VĂN"
type input "0932161658"
type input "VINH"
type input "40.000"
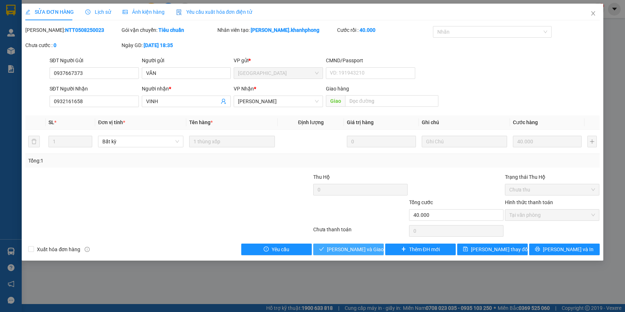
click at [352, 244] on button "Lưu và Giao hàng" at bounding box center [348, 249] width 71 height 12
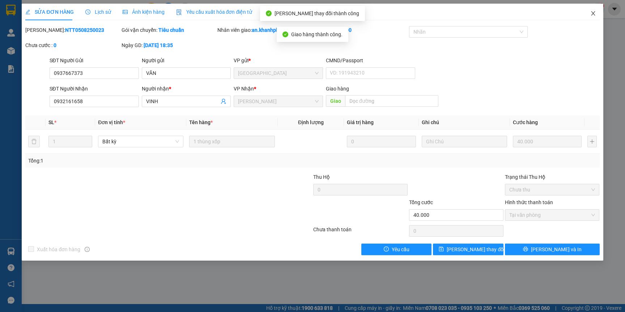
click at [593, 13] on icon "close" at bounding box center [593, 13] width 6 height 6
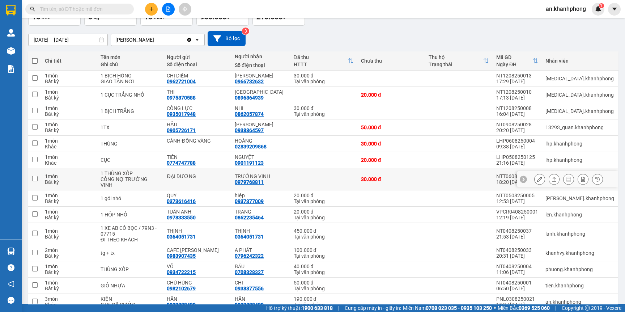
scroll to position [98, 0]
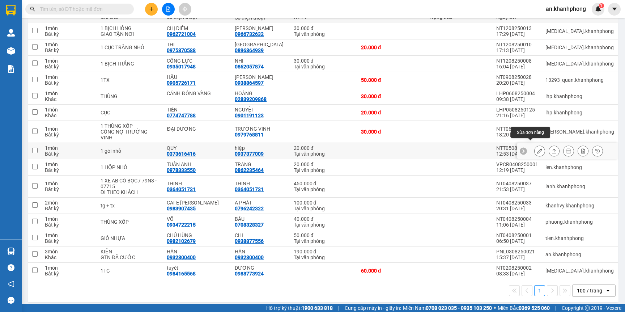
click at [534, 145] on button at bounding box center [539, 151] width 10 height 13
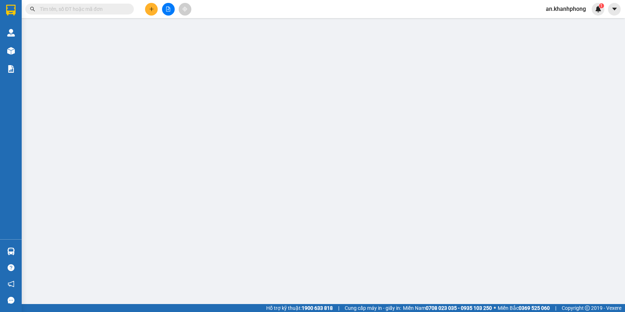
type input "0373616416"
type input "QUY"
type input "0937377009"
type input "hiệp"
type input "20.000"
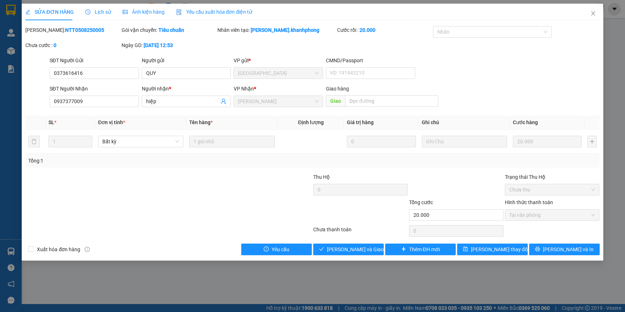
click at [346, 255] on div "SỬA ĐƠN HÀNG Lịch sử Ảnh kiện hàng Yêu cầu xuất hóa đơn điện tử Total Paid Fee …" at bounding box center [312, 132] width 581 height 257
click at [349, 250] on span "Lưu và Giao hàng" at bounding box center [361, 249] width 69 height 8
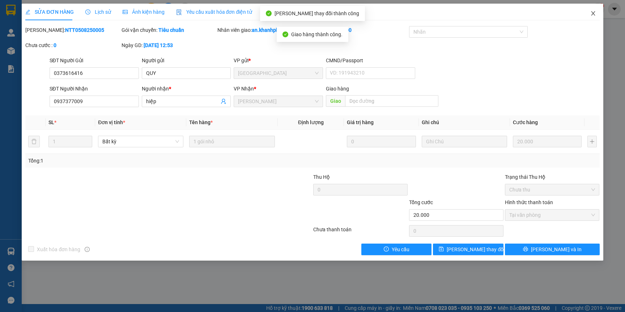
click at [593, 13] on icon "close" at bounding box center [593, 13] width 4 height 4
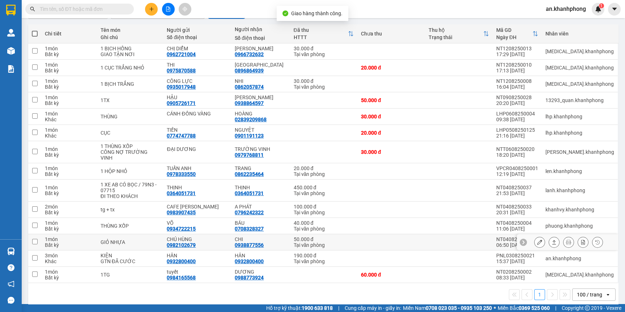
scroll to position [81, 0]
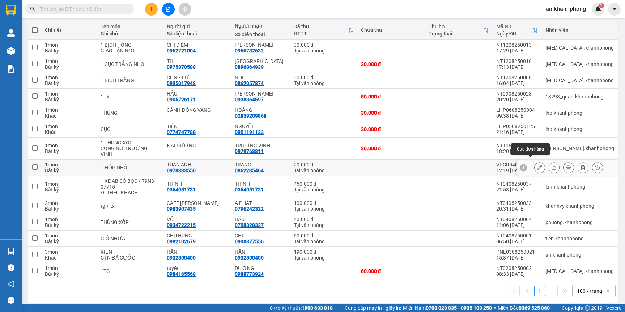
click at [537, 165] on icon at bounding box center [539, 167] width 5 height 5
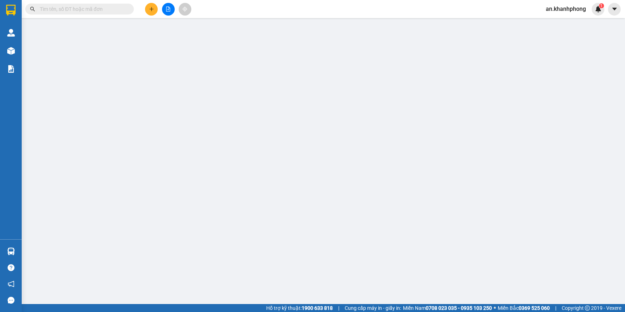
type input "0978333550"
type input "TUẤN ANH"
type input "0862235464"
type input "TRANG"
type input "20.000"
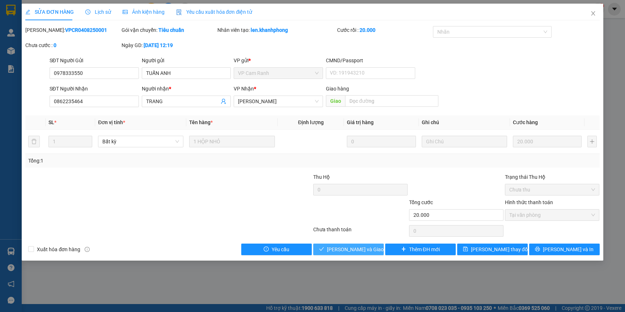
click at [355, 250] on span "Lưu và Giao hàng" at bounding box center [361, 249] width 69 height 8
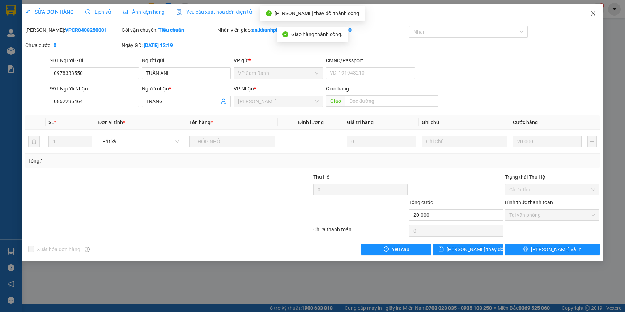
click at [593, 9] on span "Close" at bounding box center [593, 14] width 20 height 20
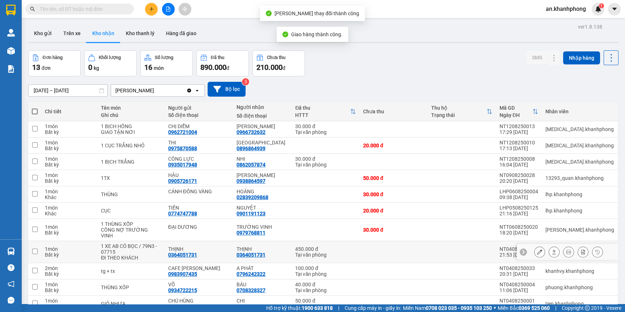
scroll to position [65, 0]
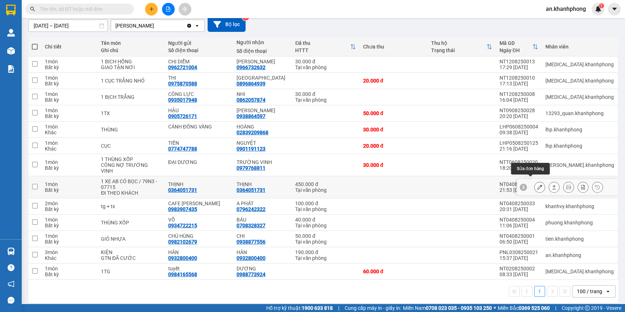
click at [537, 184] on icon at bounding box center [539, 186] width 5 height 5
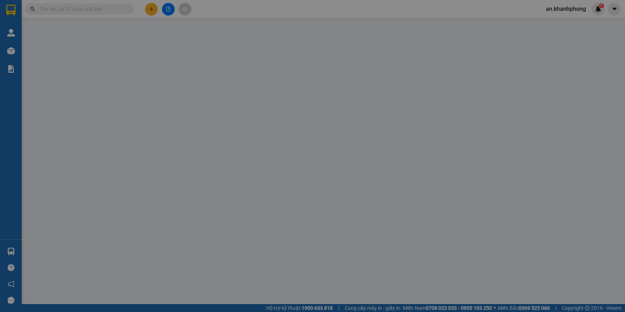
type input "0364051731"
type input "THỊNH"
type input "0364051731"
type input "THỊNH"
type input "450.000"
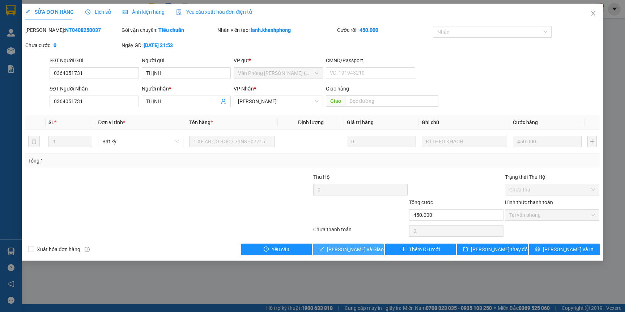
click at [359, 246] on span "Lưu và Giao hàng" at bounding box center [361, 249] width 69 height 8
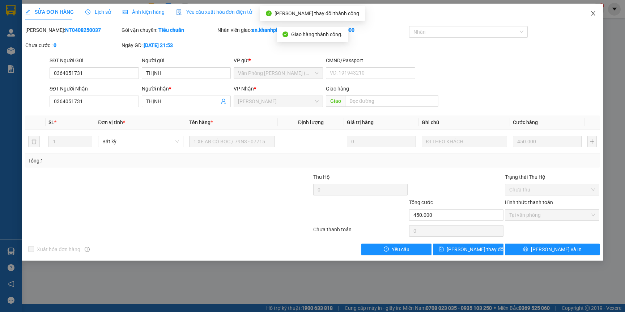
click at [593, 16] on icon "close" at bounding box center [593, 13] width 6 height 6
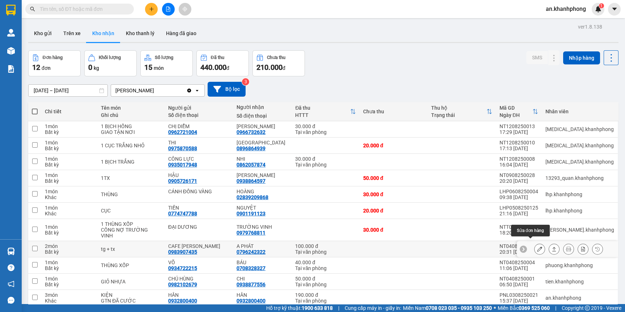
click at [537, 246] on icon at bounding box center [539, 248] width 5 height 5
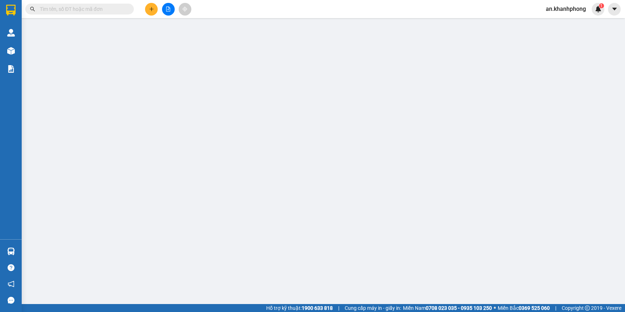
type input "0983907435"
type input "CAFE HOÀNG TUẤN"
type input "0796242322"
type input "A PHÁT"
type input "100.000"
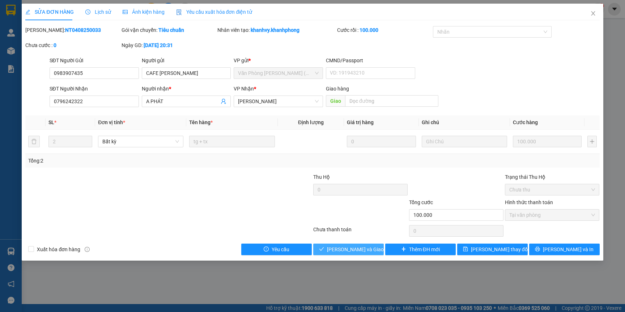
click at [370, 249] on span "Lưu và Giao hàng" at bounding box center [361, 249] width 69 height 8
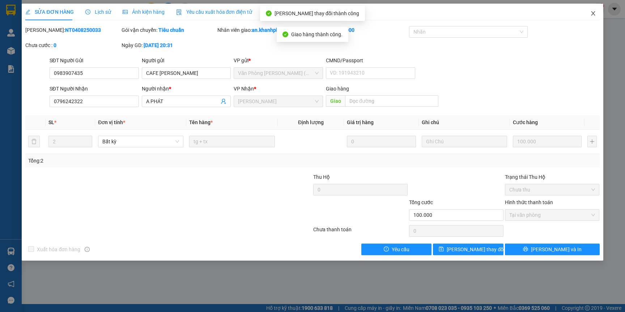
click at [592, 11] on icon "close" at bounding box center [593, 13] width 6 height 6
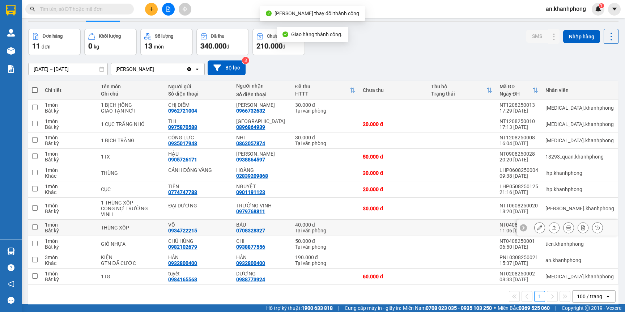
scroll to position [33, 0]
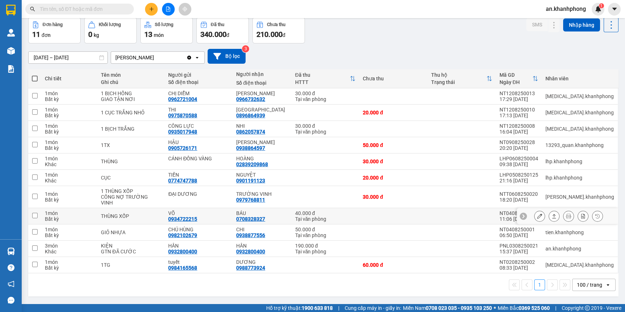
click at [537, 213] on icon at bounding box center [539, 215] width 5 height 5
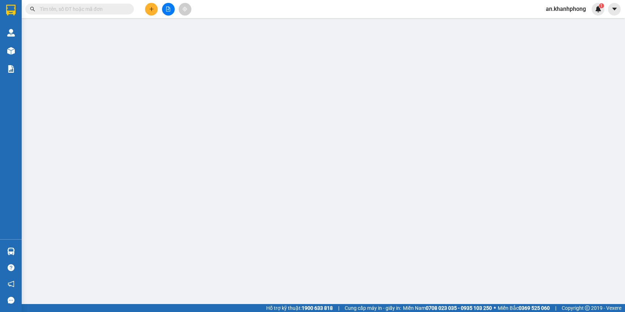
type input "0934722215"
type input "VÕ"
type input "0708328327"
type input "BÁU"
type input "40.000"
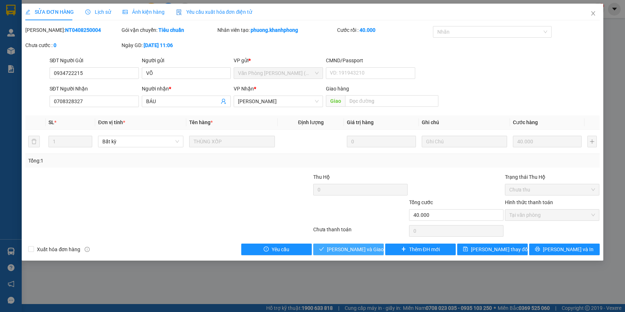
click at [360, 250] on span "Lưu và Giao hàng" at bounding box center [361, 249] width 69 height 8
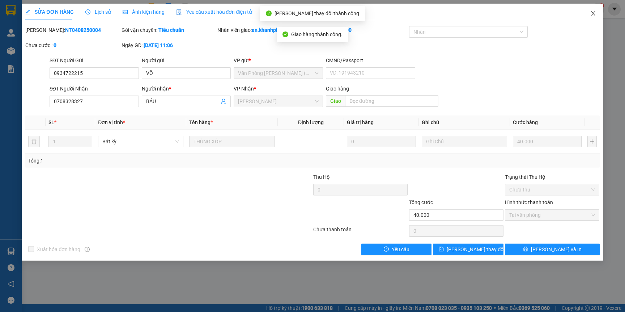
click at [591, 16] on icon "close" at bounding box center [593, 13] width 6 height 6
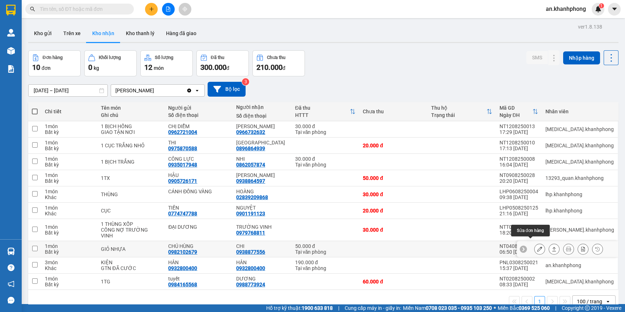
click at [537, 246] on icon at bounding box center [539, 248] width 5 height 5
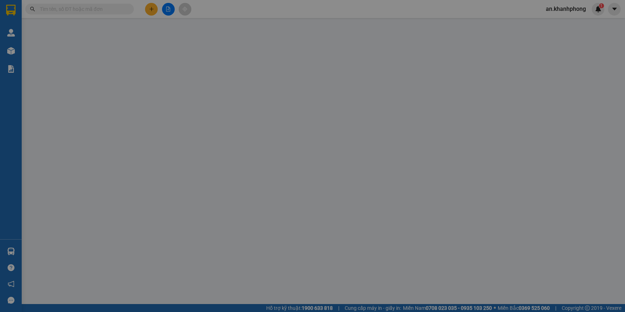
type input "0982102679"
type input "CHÚ HÙNG"
type input "0938877556"
type input "CHI"
type input "50.000"
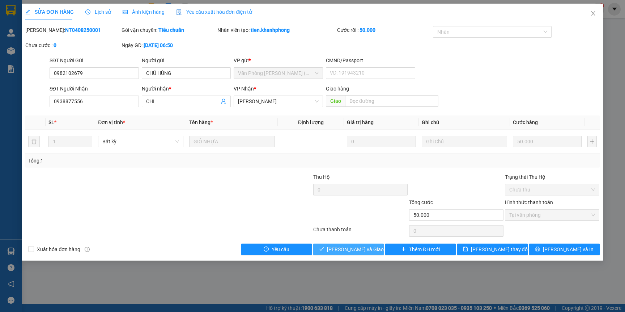
click at [352, 252] on span "Lưu và Giao hàng" at bounding box center [361, 249] width 69 height 8
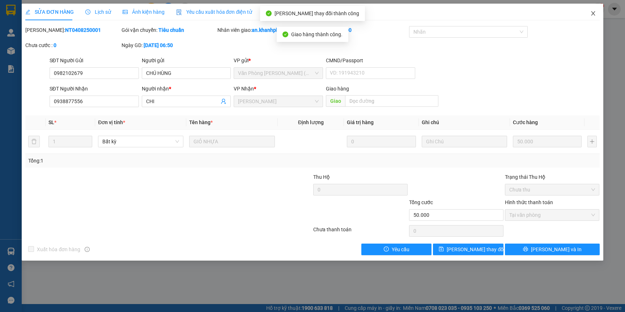
click at [589, 17] on span "Close" at bounding box center [593, 14] width 20 height 20
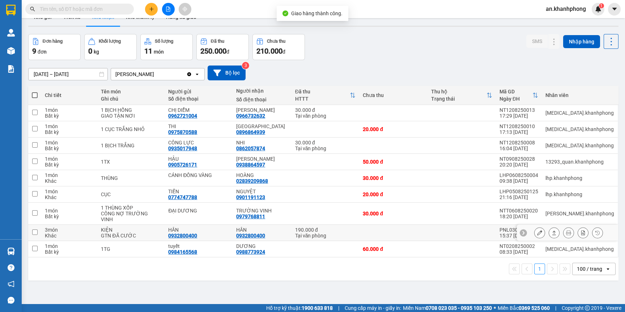
scroll to position [33, 0]
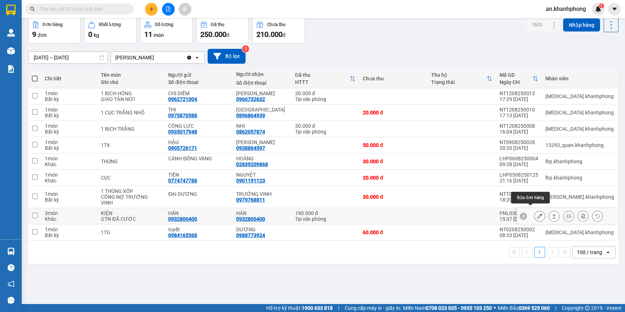
click at [537, 213] on icon at bounding box center [539, 215] width 5 height 5
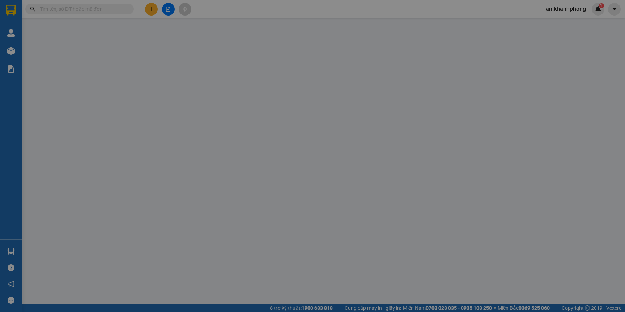
type input "0932800400"
type input "HÂN"
type input "0932800400"
type input "HÂN"
type input "190.000"
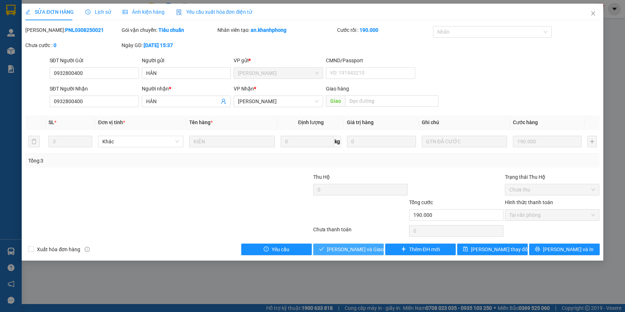
click at [340, 251] on span "Lưu và Giao hàng" at bounding box center [361, 249] width 69 height 8
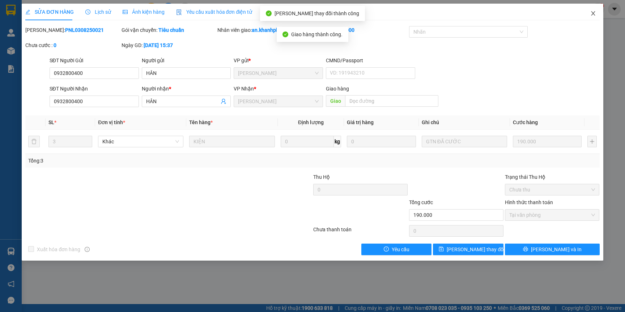
click at [595, 15] on icon "close" at bounding box center [593, 13] width 6 height 6
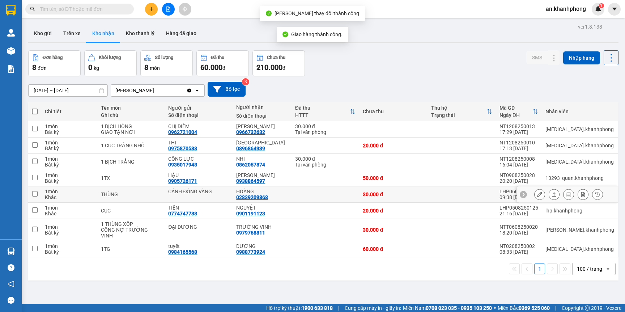
scroll to position [33, 0]
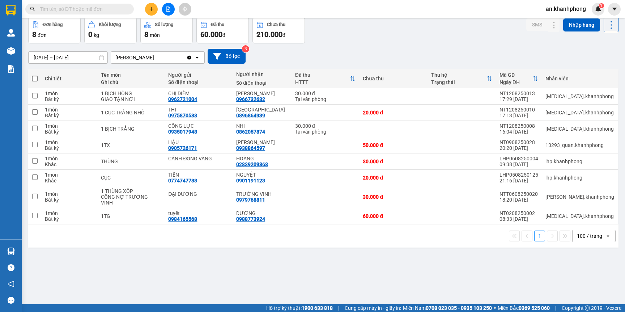
click at [65, 57] on input "01/08/2025 – 12/08/2025" at bounding box center [68, 58] width 79 height 12
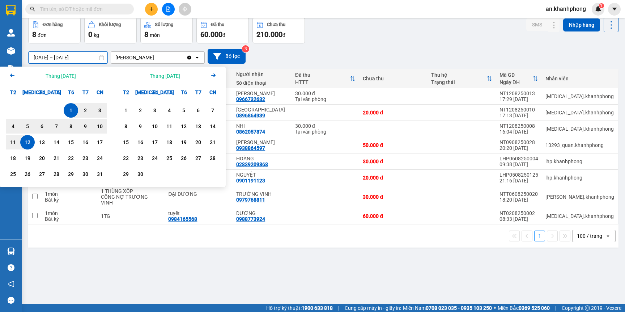
click at [73, 109] on div "1" at bounding box center [71, 110] width 10 height 9
click at [41, 146] on div "13" at bounding box center [42, 142] width 10 height 9
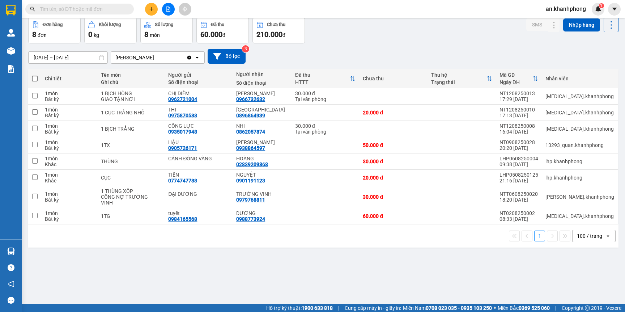
click at [89, 59] on input "01/08/2025 – 13/08/2025" at bounding box center [68, 58] width 79 height 12
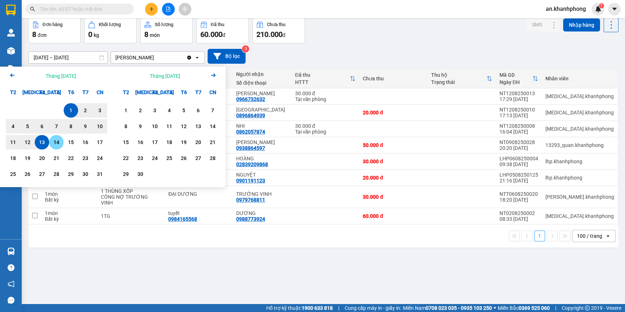
click at [57, 144] on div "14" at bounding box center [56, 142] width 10 height 9
click at [69, 113] on div "1" at bounding box center [71, 110] width 10 height 9
type input "01/08/2025 – 14/08/2025"
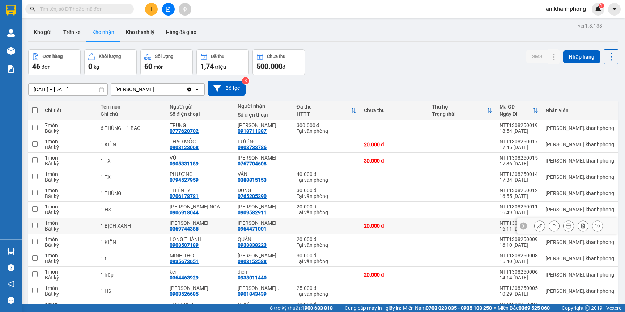
scroll to position [0, 0]
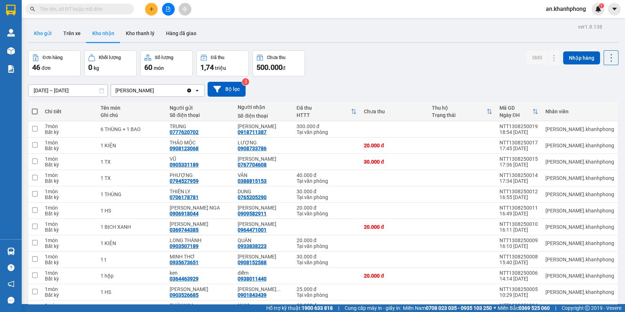
click at [45, 30] on button "Kho gửi" at bounding box center [42, 33] width 29 height 17
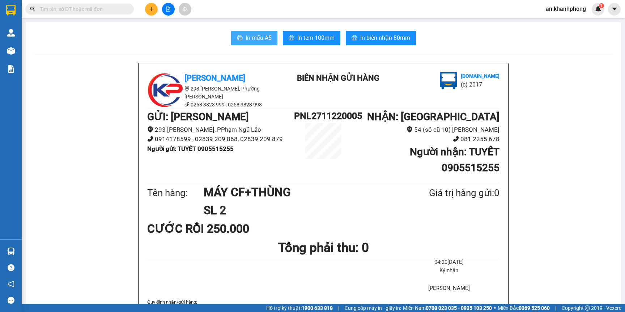
click at [251, 37] on span "In mẫu A5" at bounding box center [259, 37] width 26 height 9
